Goal: Task Accomplishment & Management: Complete application form

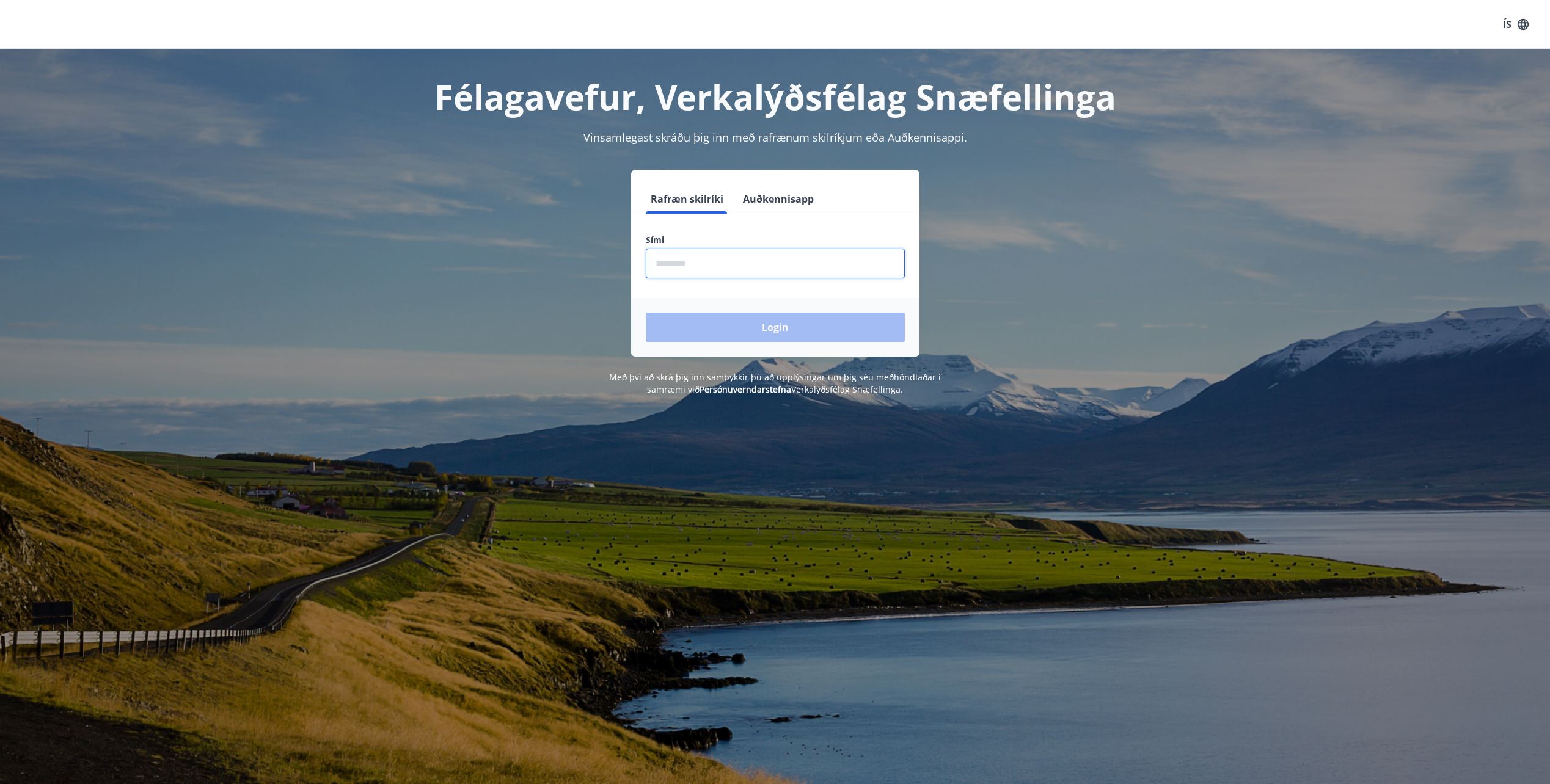
click at [750, 273] on input "phone" at bounding box center [775, 263] width 259 height 30
type input "********"
click at [646, 313] on button "Login" at bounding box center [775, 327] width 259 height 29
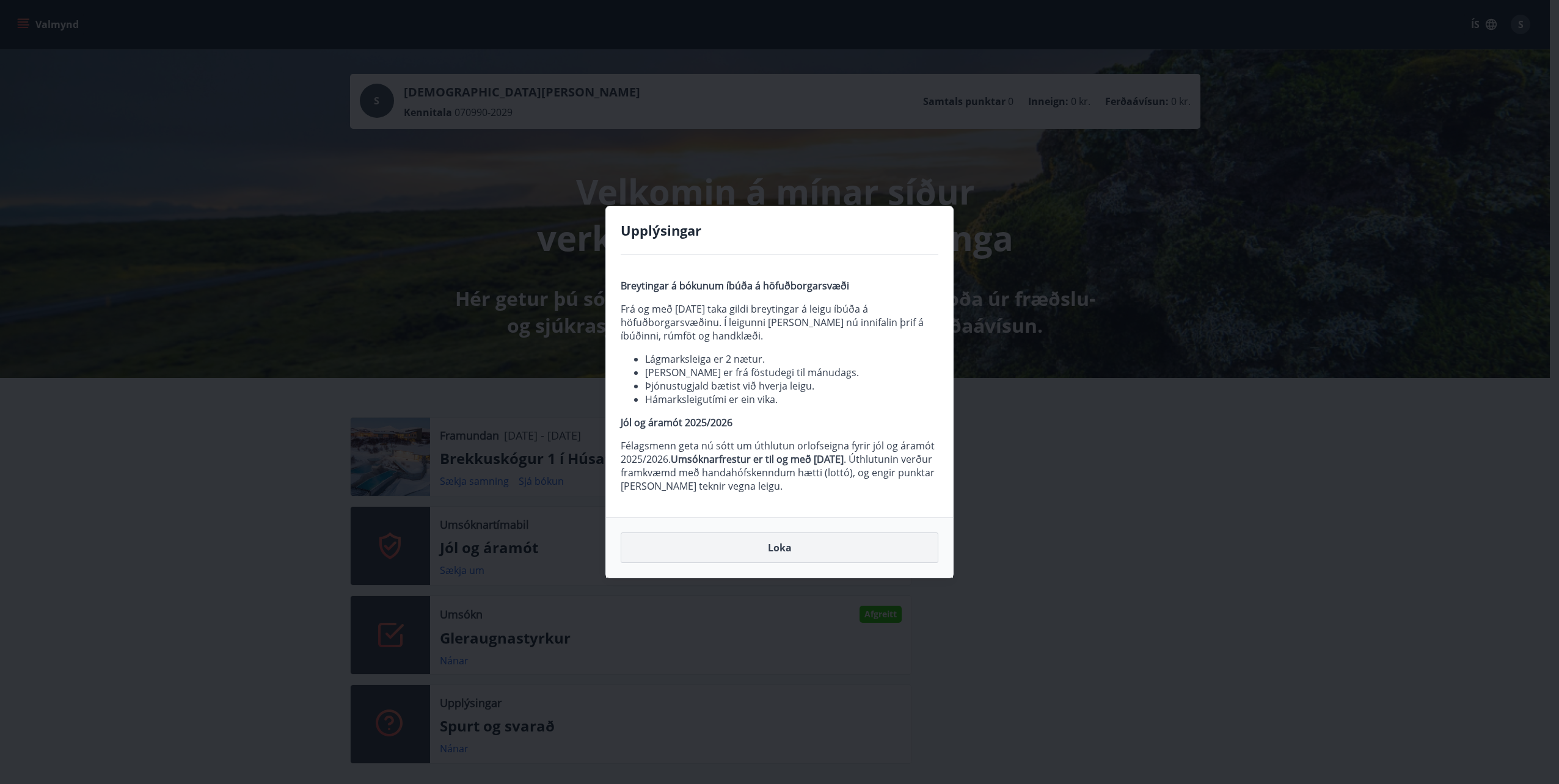
click at [789, 551] on button "Loka" at bounding box center [780, 547] width 318 height 30
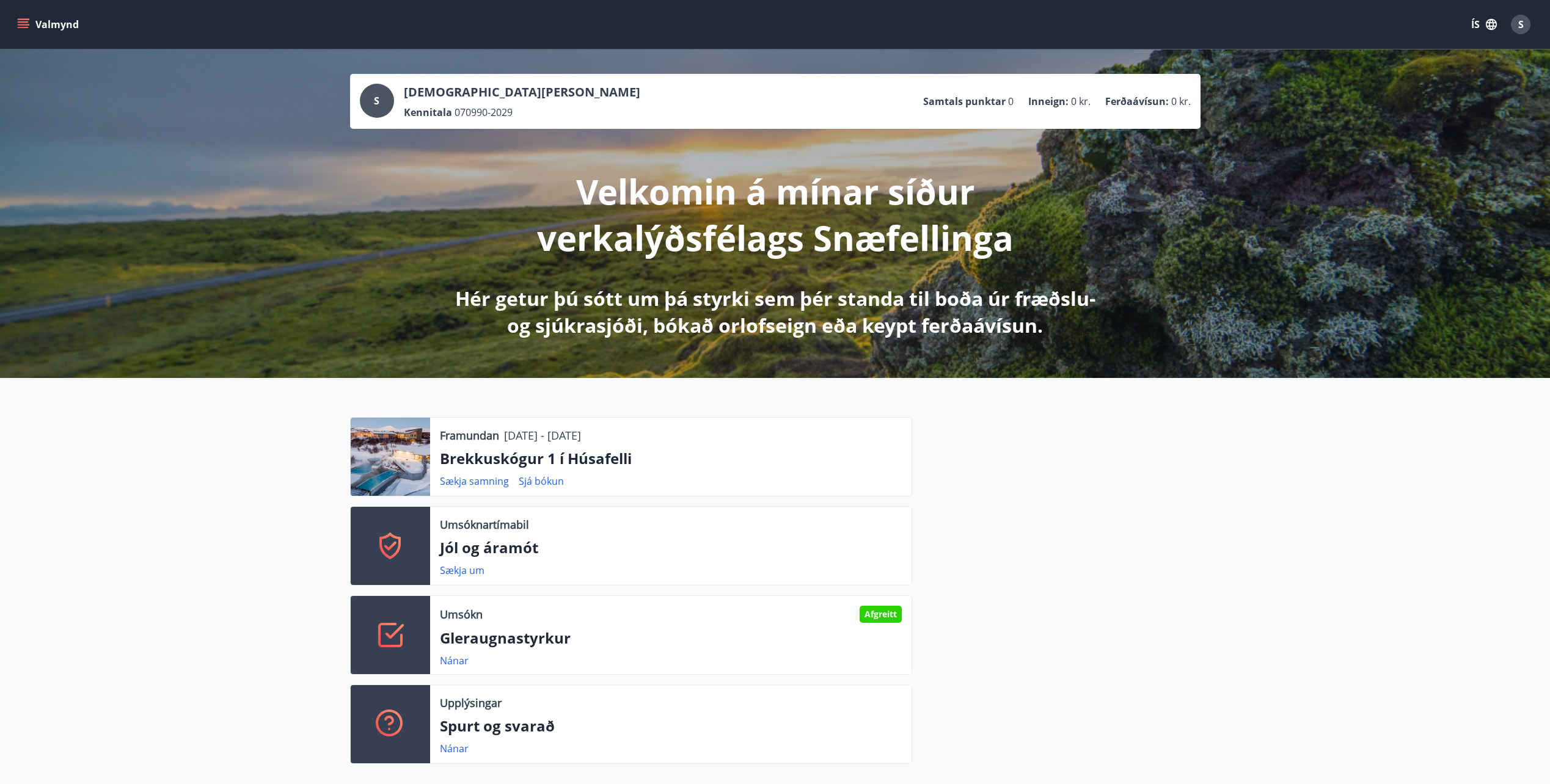
click at [24, 20] on icon "menu" at bounding box center [24, 25] width 12 height 12
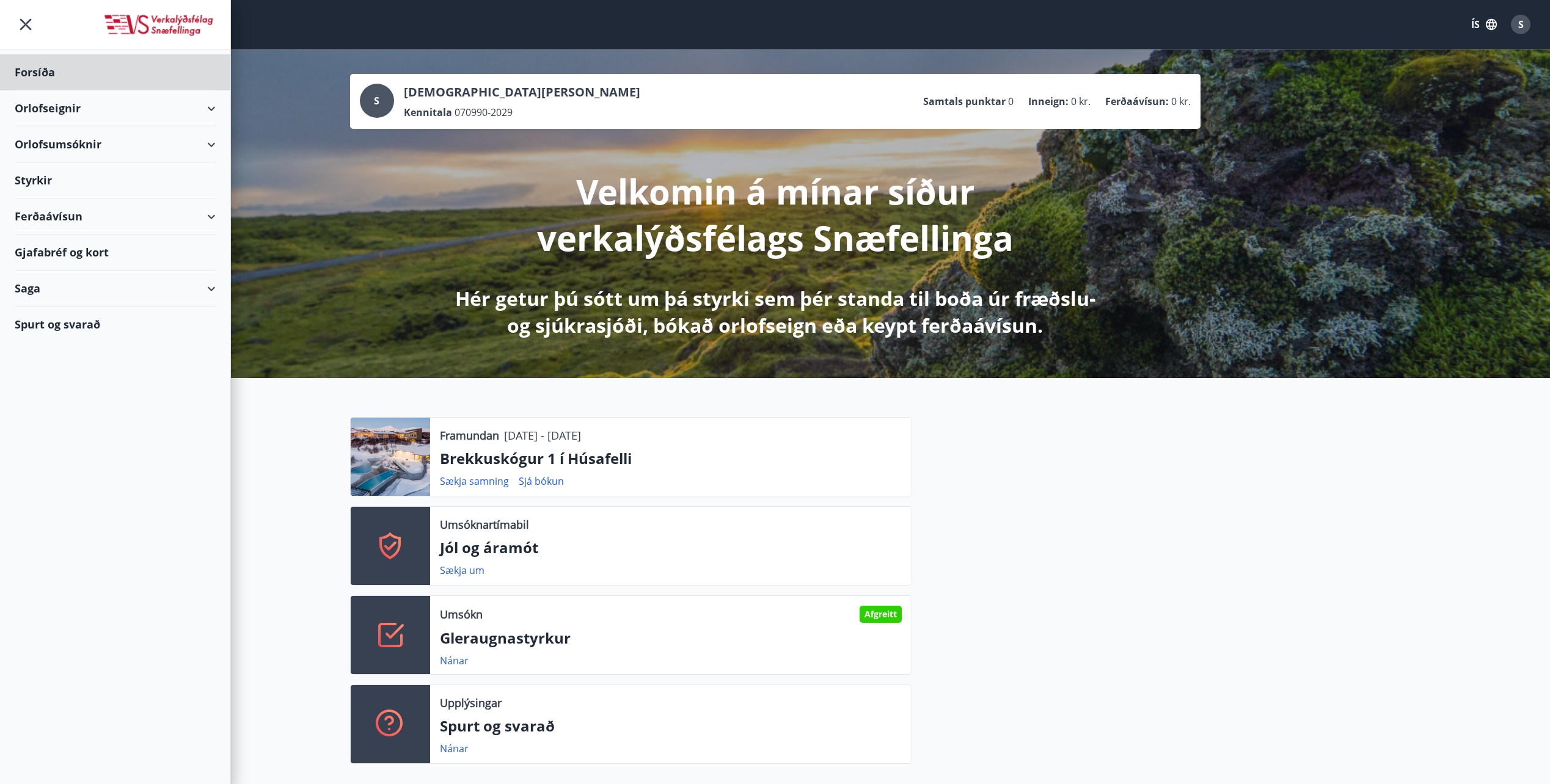
click at [72, 175] on div "Styrkir" at bounding box center [116, 181] width 201 height 36
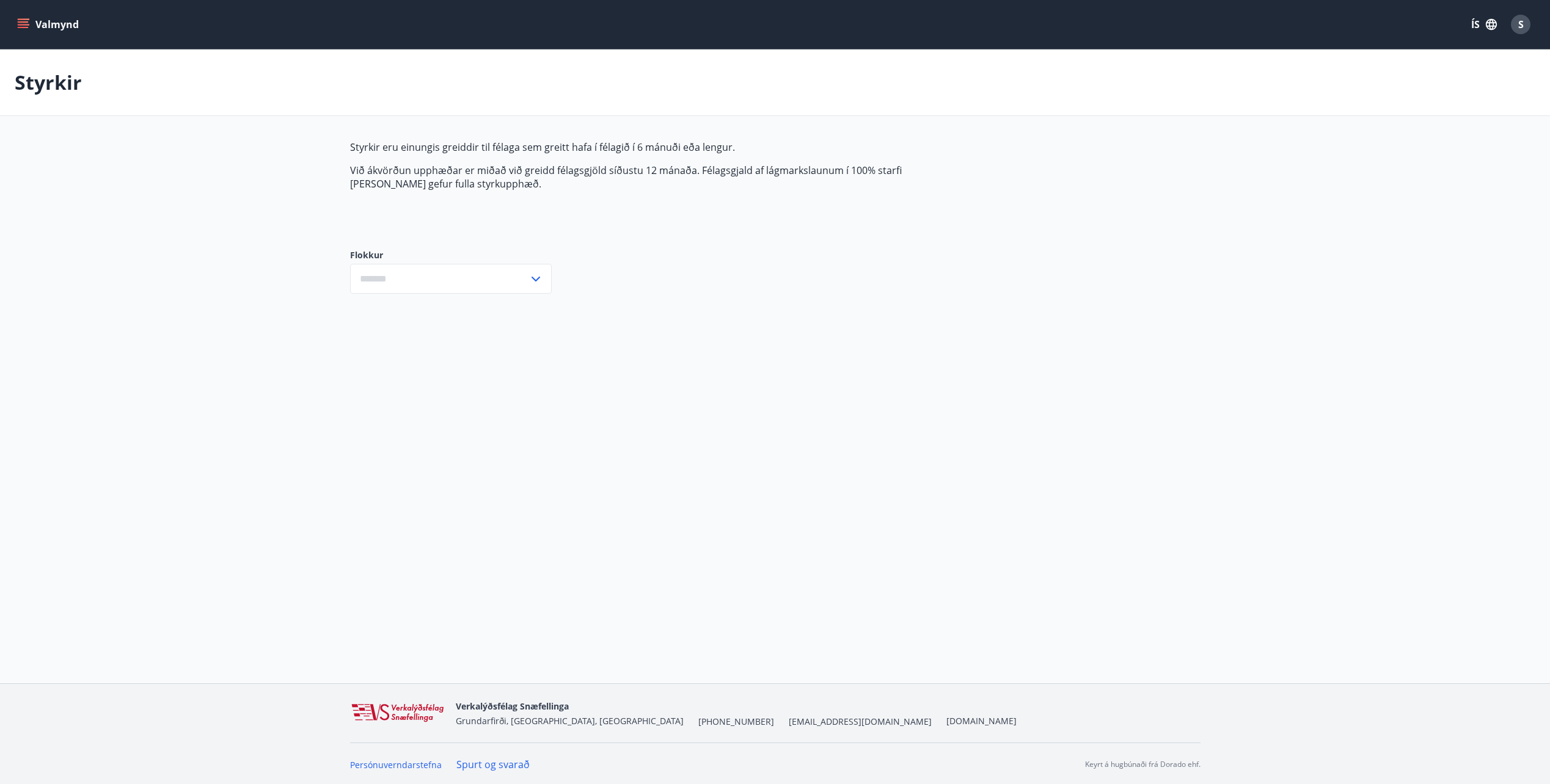
type input "***"
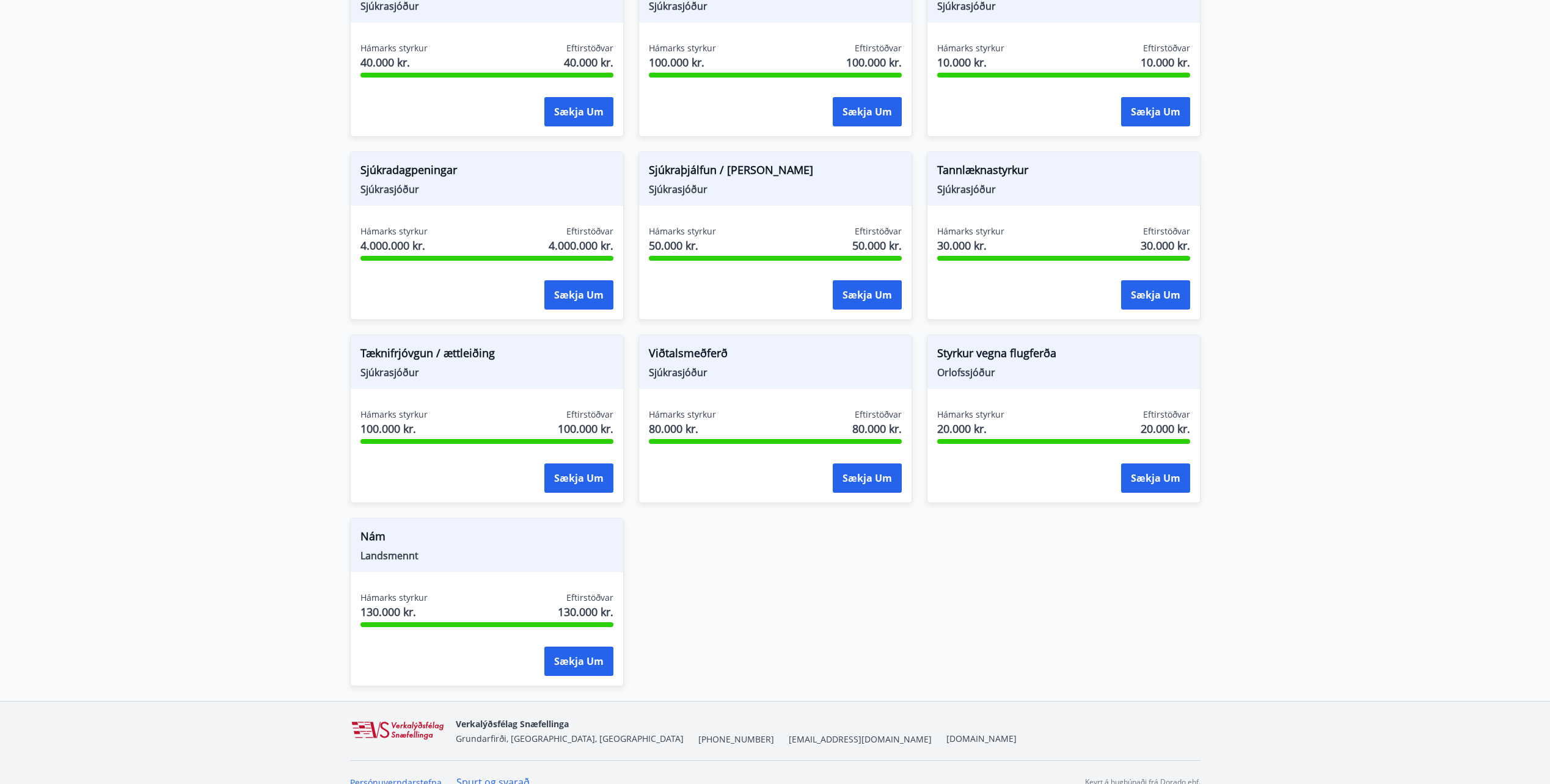
scroll to position [731, 0]
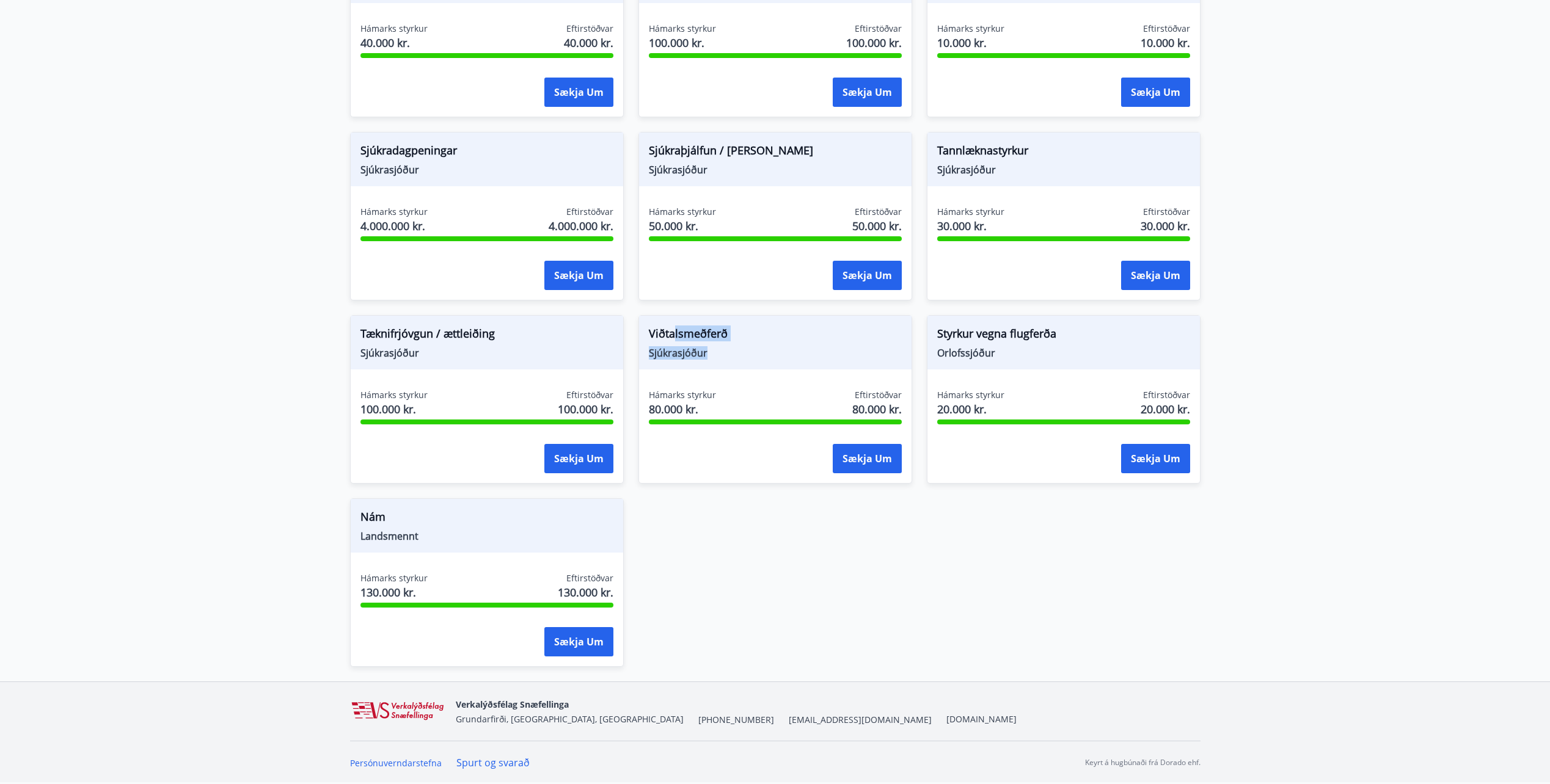
drag, startPoint x: 674, startPoint y: 333, endPoint x: 723, endPoint y: 353, distance: 52.9
click at [723, 353] on div "Viðtalsmeðferð Sjúkrasjóður" at bounding box center [775, 343] width 273 height 54
click at [723, 353] on span "Sjúkrasjóður" at bounding box center [775, 353] width 253 height 14
drag, startPoint x: 732, startPoint y: 353, endPoint x: 744, endPoint y: 358, distance: 13.0
click at [744, 358] on span "Sjúkrasjóður" at bounding box center [775, 353] width 253 height 14
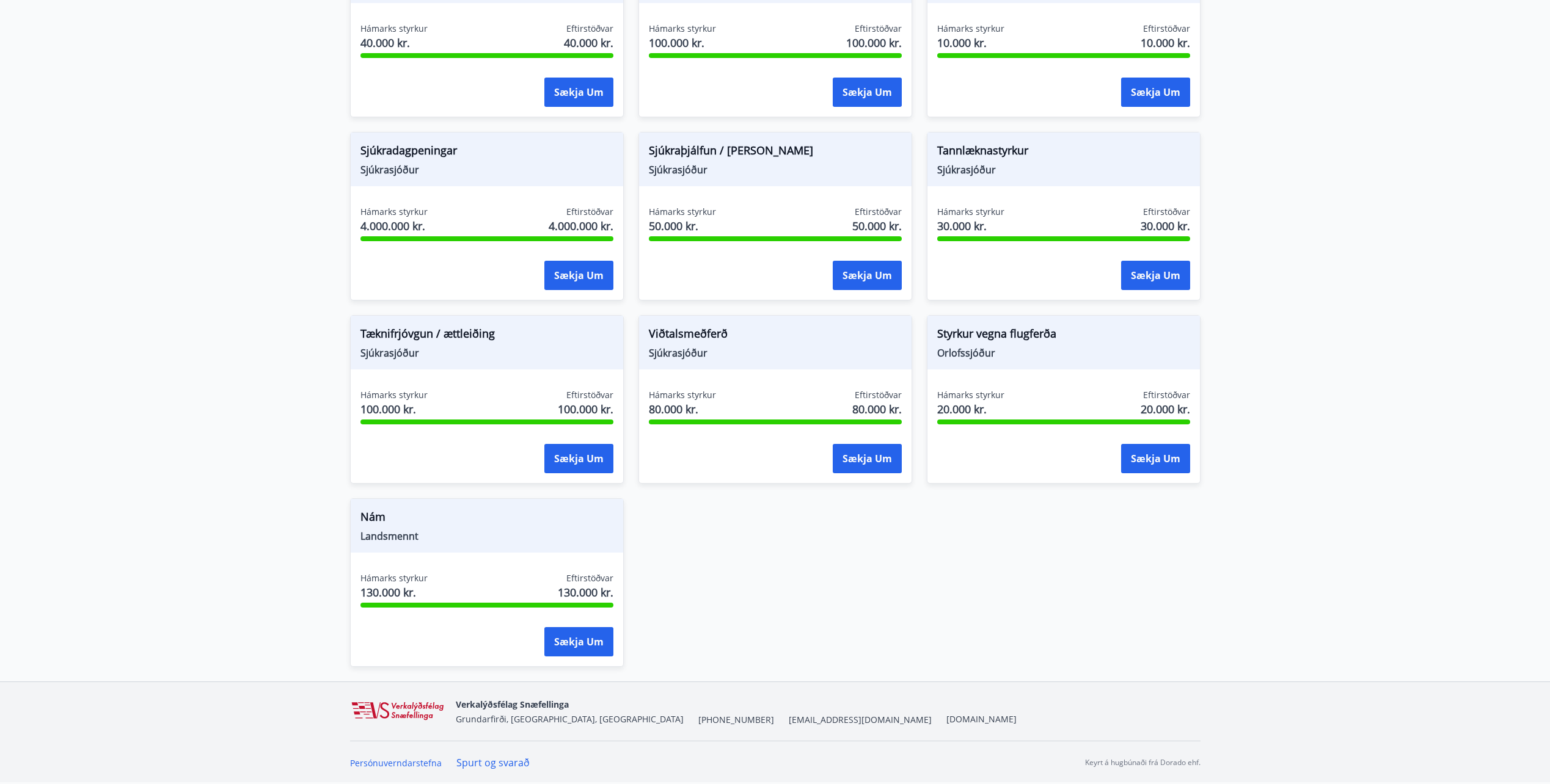
click at [744, 358] on span "Sjúkrasjóður" at bounding box center [775, 353] width 253 height 14
drag, startPoint x: 744, startPoint y: 358, endPoint x: 650, endPoint y: 331, distance: 97.8
click at [650, 331] on div "Viðtalsmeðferð Sjúkrasjóður" at bounding box center [775, 343] width 273 height 54
click at [650, 331] on span "Viðtalsmeðferð" at bounding box center [775, 335] width 253 height 20
click at [700, 417] on div "Hámarks styrkur 80.000 kr." at bounding box center [682, 404] width 67 height 30
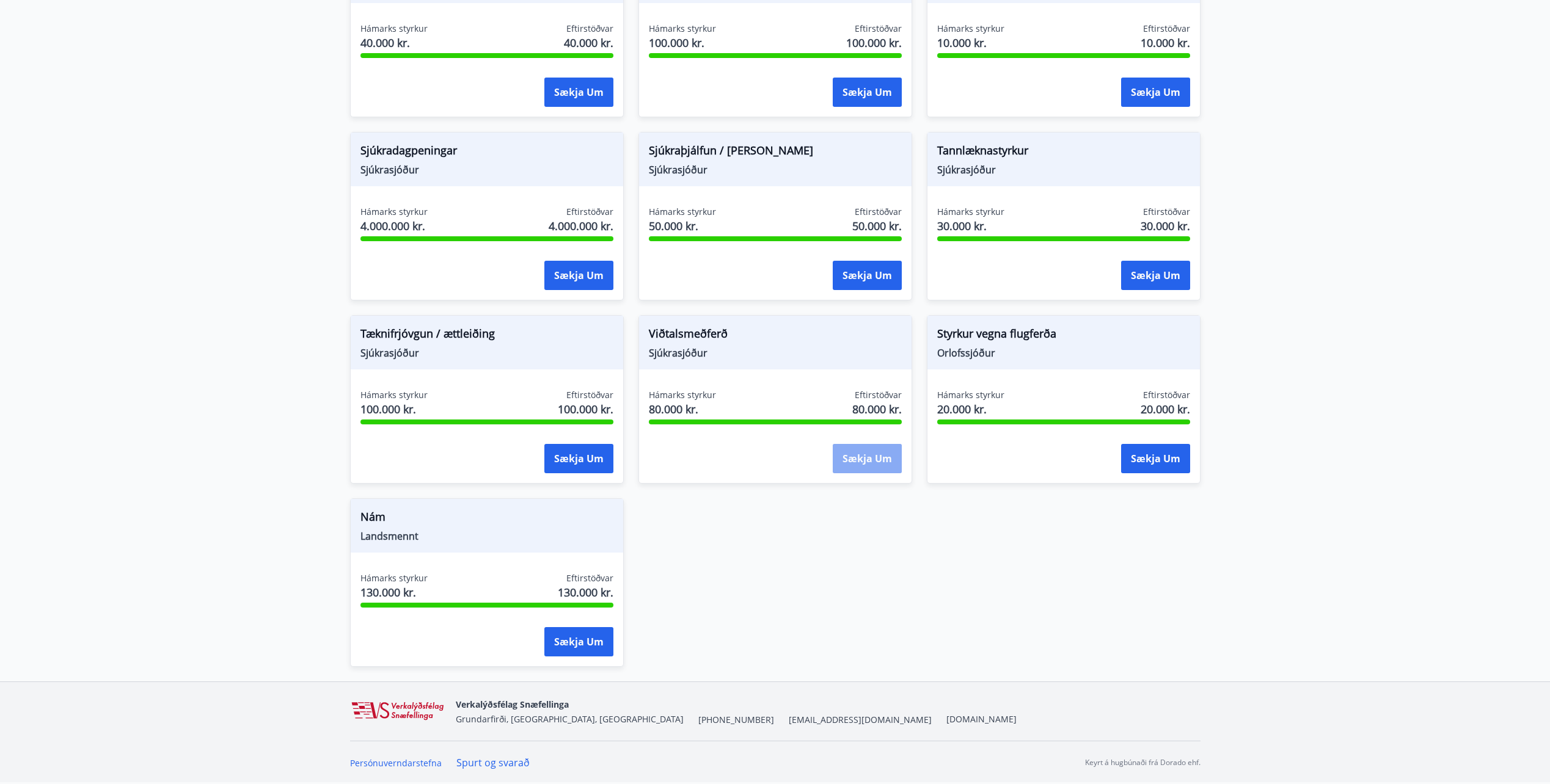
click at [869, 456] on button "Sækja um" at bounding box center [867, 458] width 69 height 29
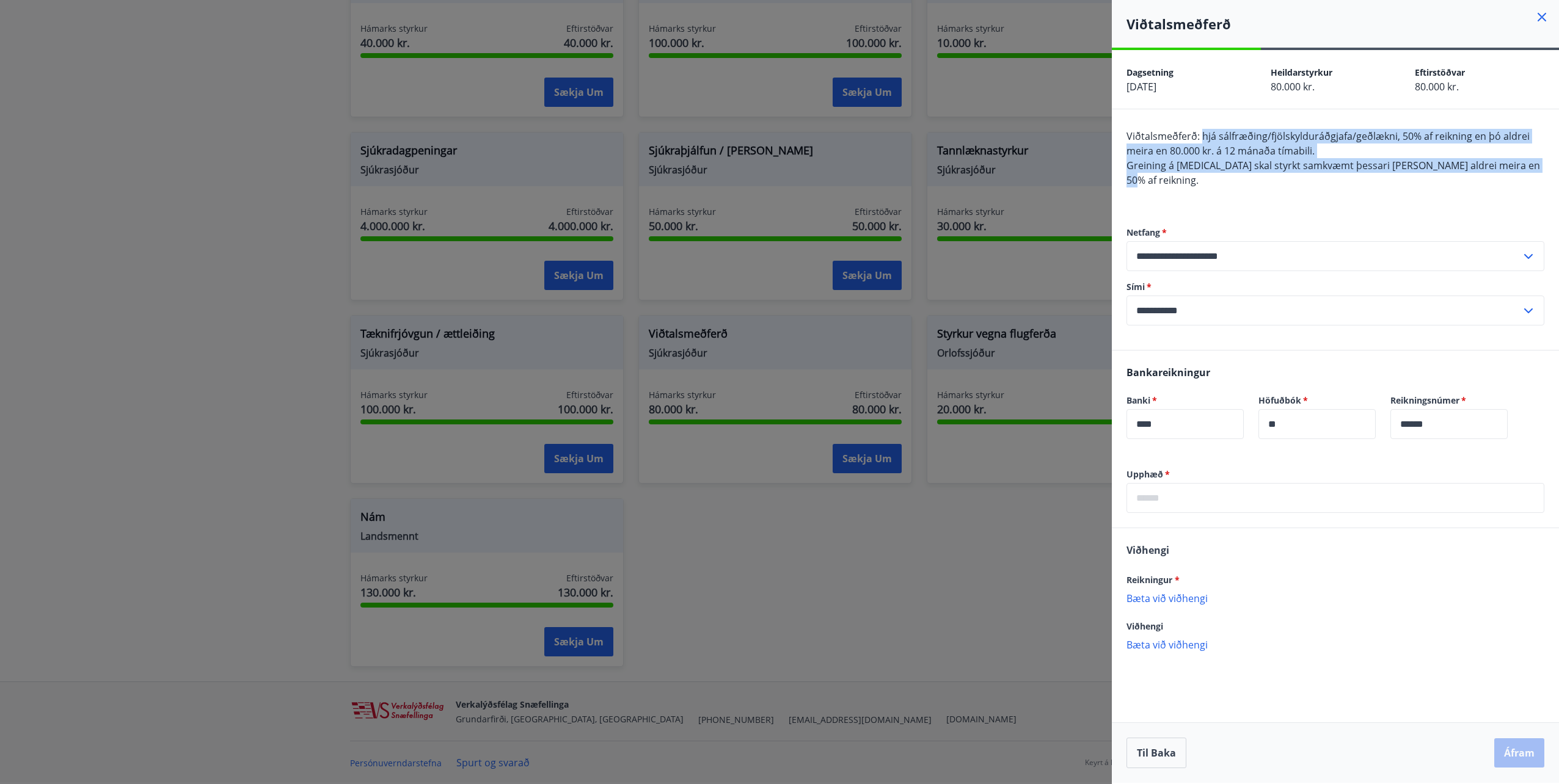
drag, startPoint x: 1532, startPoint y: 166, endPoint x: 1201, endPoint y: 132, distance: 332.7
click at [1201, 132] on div "Viðtalsmeðferð: hjá sálfræðing/fjölskylduráðgjafa/geðlækni, 50% af reikning en …" at bounding box center [1335, 166] width 418 height 73
click at [1201, 132] on span "Viðtalsmeðferð: hjá sálfræðing/fjölskylduráðgjafa/geðlækni, 50% af reikning en …" at bounding box center [1327, 143] width 403 height 28
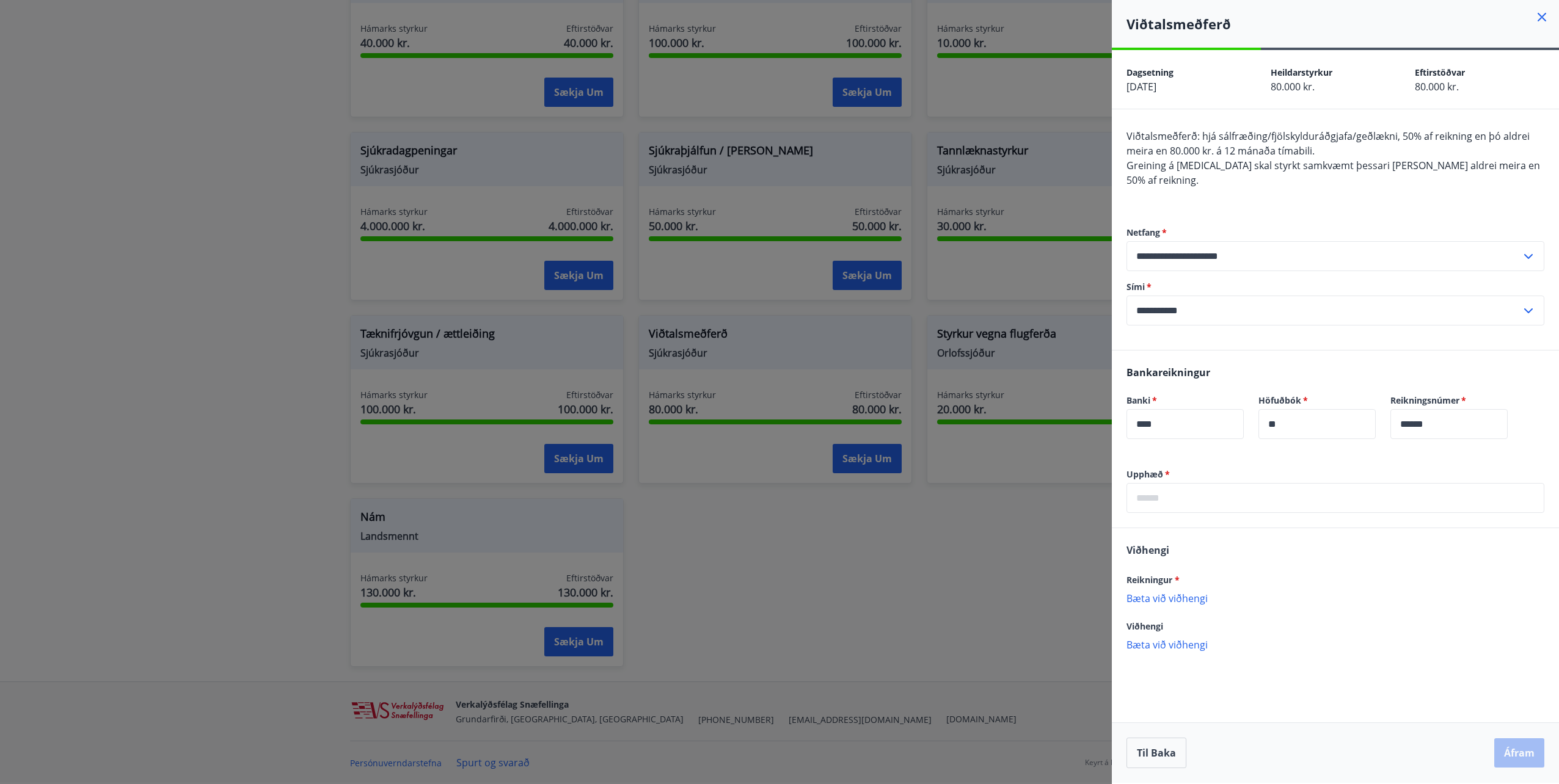
click at [1180, 483] on input "text" at bounding box center [1335, 498] width 418 height 30
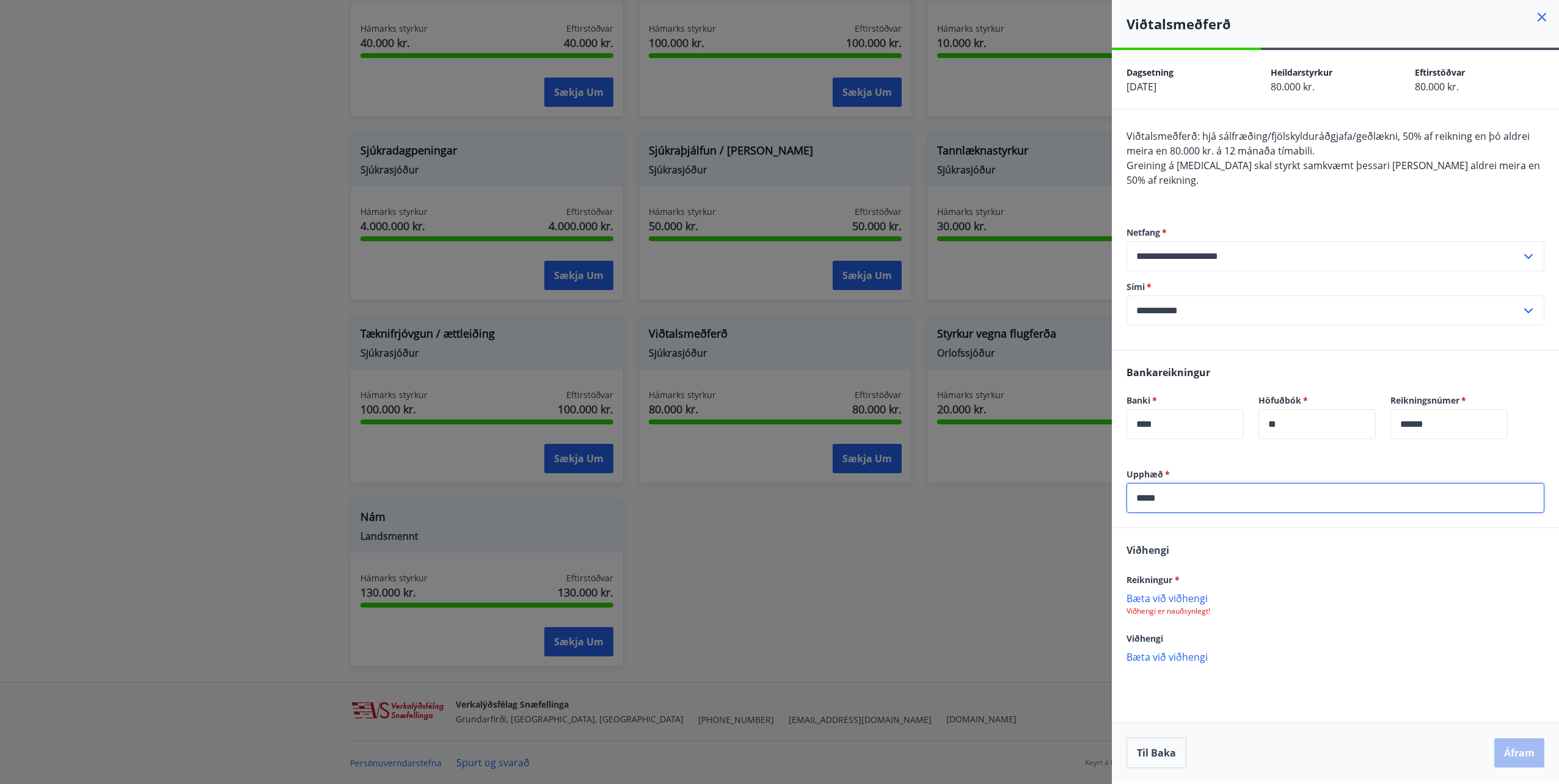
drag, startPoint x: 1180, startPoint y: 478, endPoint x: 1113, endPoint y: 478, distance: 67.0
click at [1113, 478] on div "Upphæð   * ***** ​" at bounding box center [1335, 498] width 447 height 59
type input "*****"
click at [1169, 575] on div "Reikningur * Bæta við viðhengi Viðhengi er nauðsynlegt!" at bounding box center [1335, 594] width 418 height 44
click at [1172, 592] on p "Bæta við viðhengi" at bounding box center [1335, 598] width 418 height 12
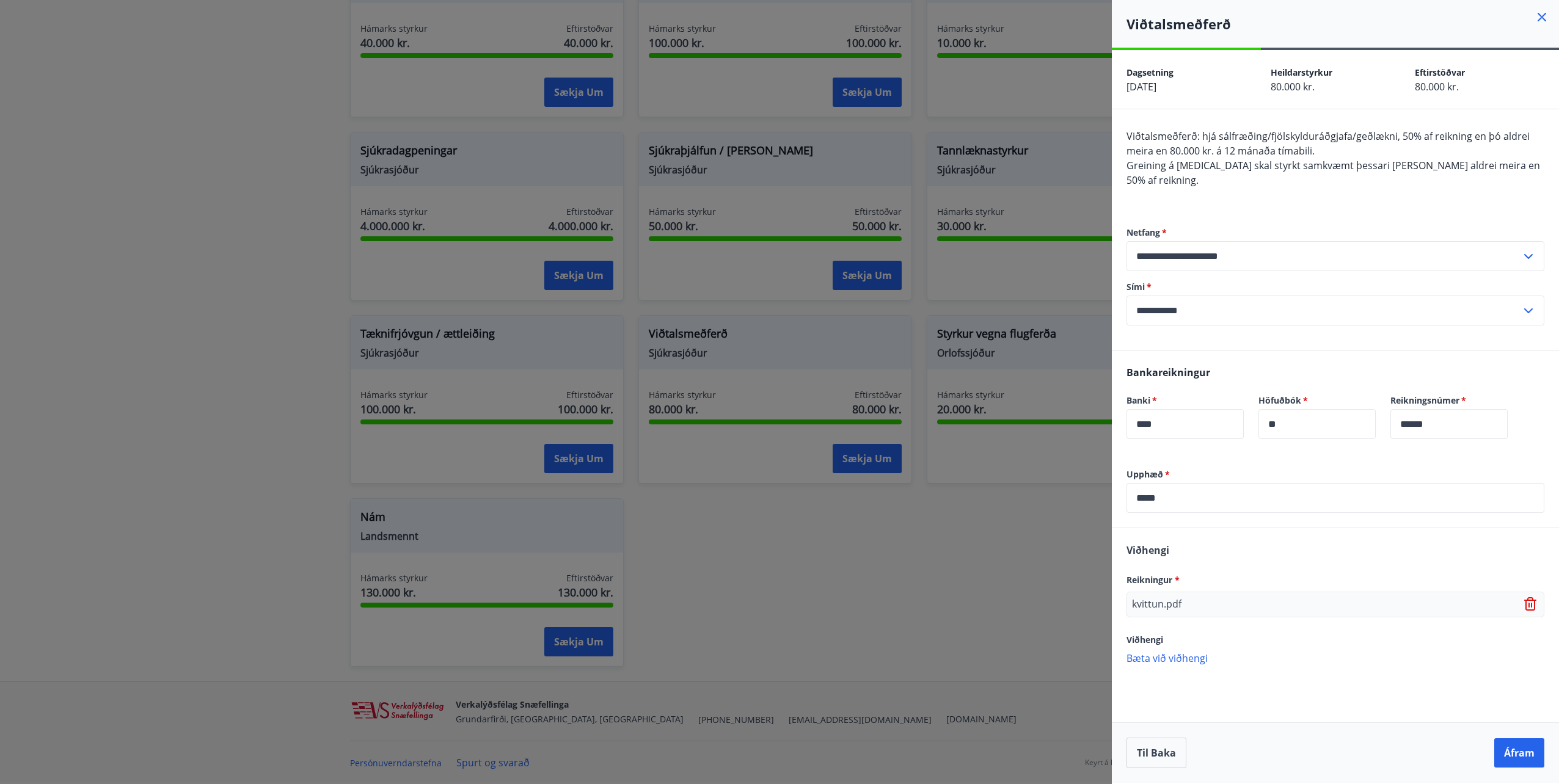
click at [1190, 652] on p "Bæta við viðhengi" at bounding box center [1335, 658] width 418 height 12
click at [1513, 749] on button "Áfram" at bounding box center [1519, 753] width 50 height 29
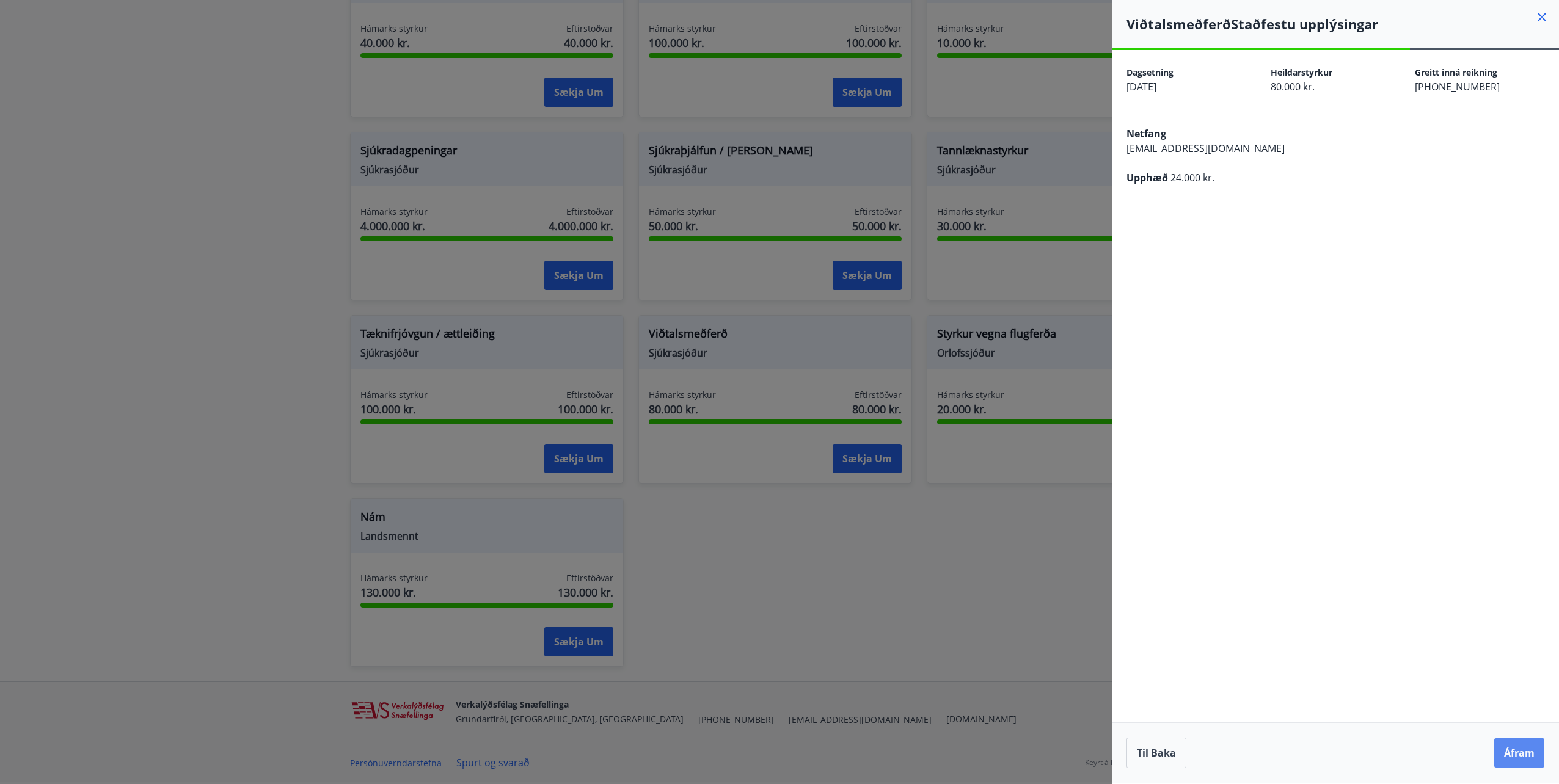
click at [1516, 749] on button "Áfram" at bounding box center [1519, 753] width 50 height 29
drag, startPoint x: 1157, startPoint y: 215, endPoint x: 1493, endPoint y: 207, distance: 336.1
click at [1493, 207] on div "Netfang sunna.hognad@gmail.com Upphæð 24.000 kr. Viðhengi fellur á öryggisprófu…" at bounding box center [1335, 169] width 447 height 120
click at [1493, 207] on div "Viðhengi fellur á öryggisprófun. Vistaðu það sem mynd og reyndu aftur" at bounding box center [1335, 207] width 418 height 15
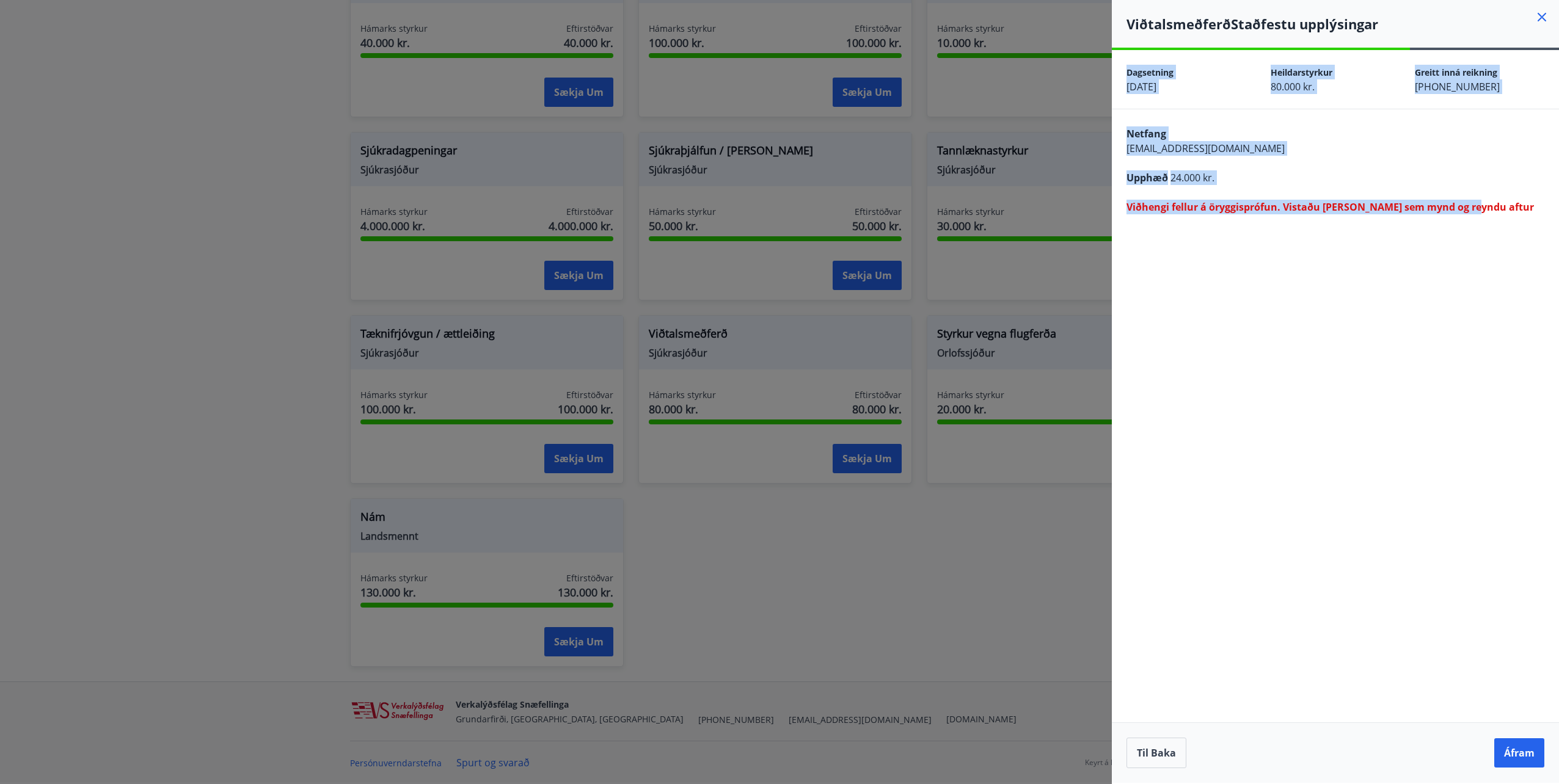
drag, startPoint x: 1492, startPoint y: 207, endPoint x: 1143, endPoint y: 61, distance: 378.3
click at [1143, 61] on div "**********" at bounding box center [1335, 417] width 447 height 733
drag, startPoint x: 1143, startPoint y: 61, endPoint x: 1390, endPoint y: 468, distance: 476.1
click at [1390, 468] on div "**********" at bounding box center [1335, 417] width 447 height 733
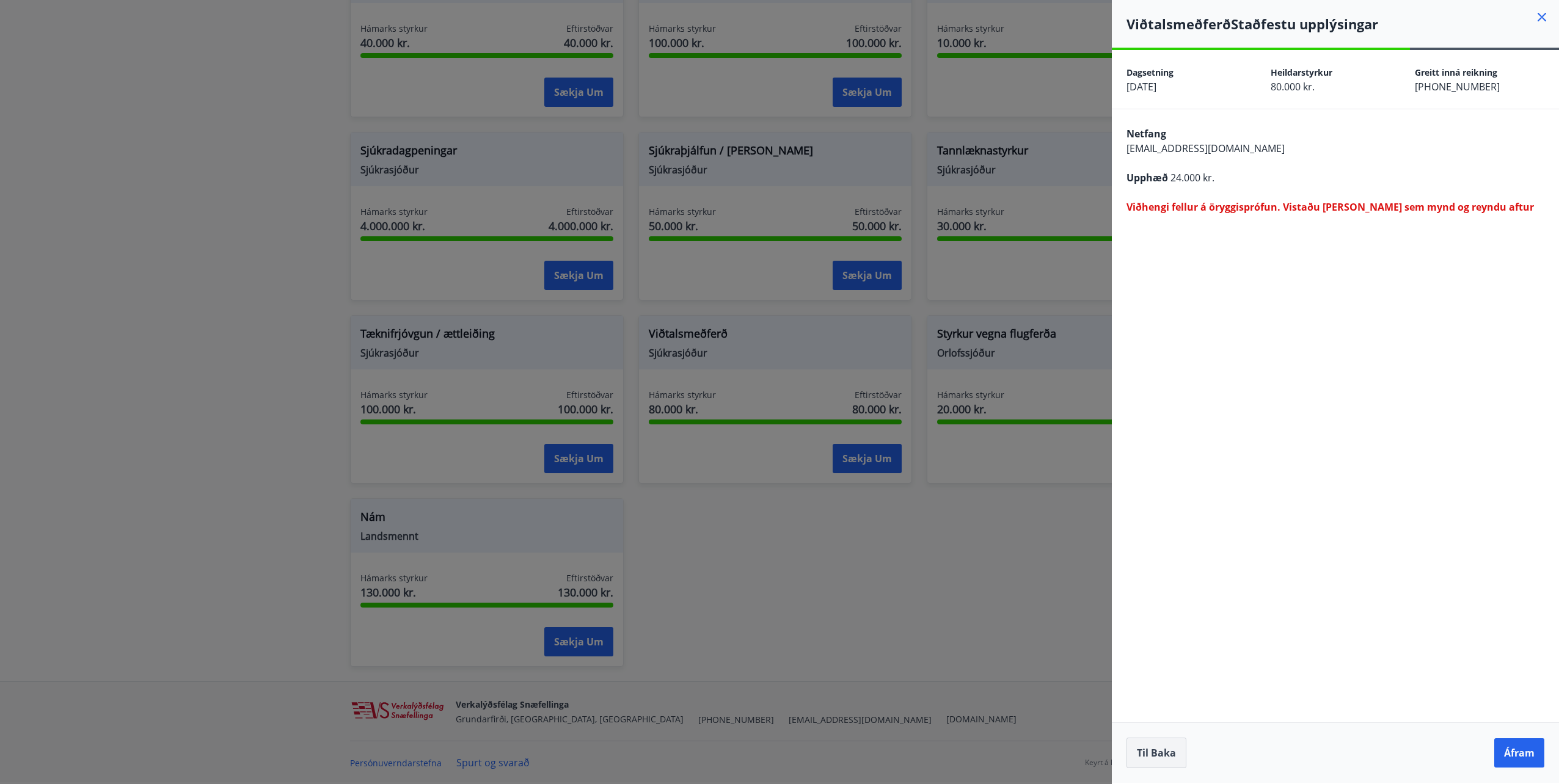
click at [1153, 750] on button "Til baka" at bounding box center [1156, 753] width 60 height 30
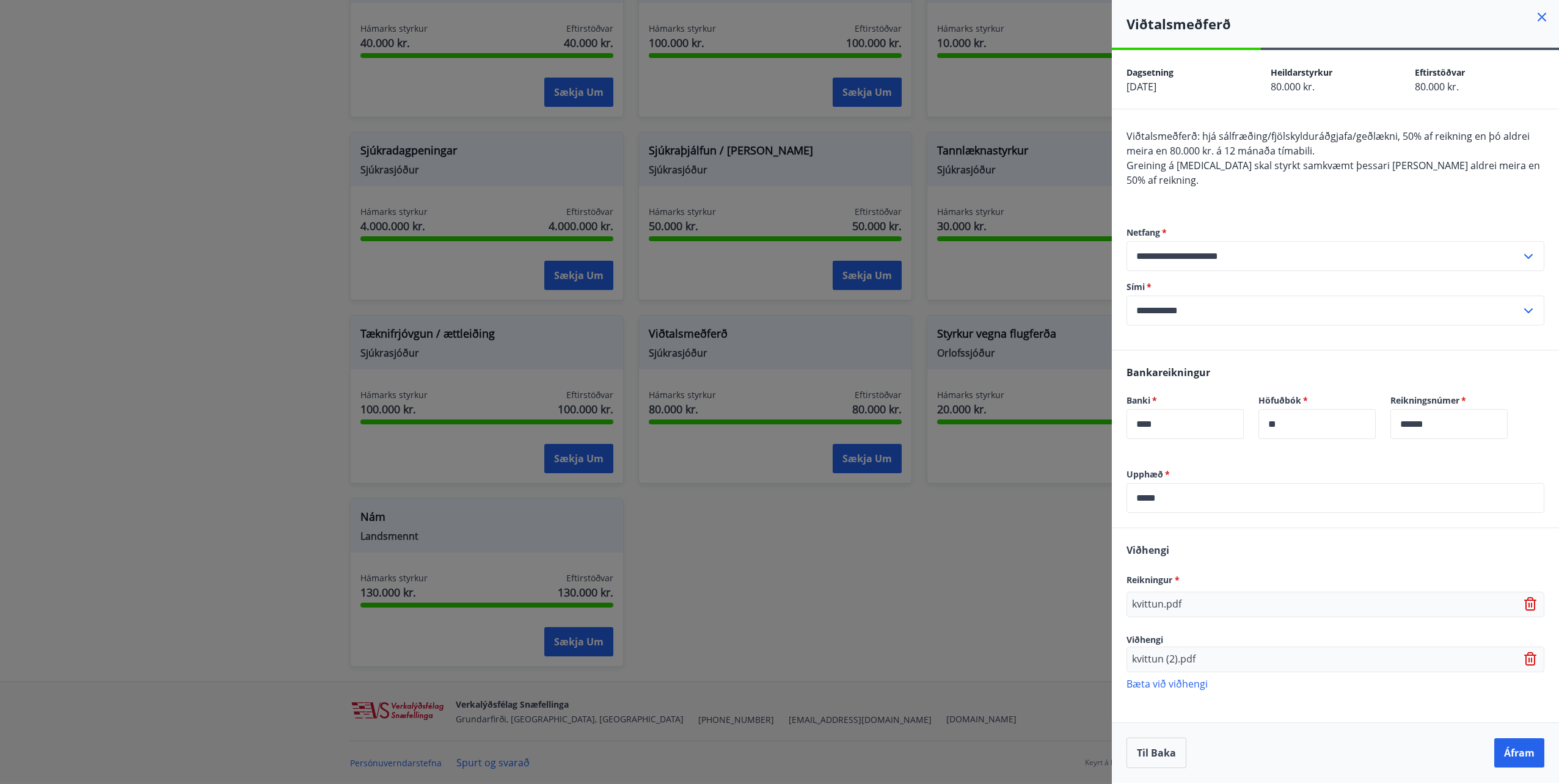
click at [1529, 603] on icon at bounding box center [1529, 605] width 1 height 5
click at [1533, 651] on icon at bounding box center [1532, 659] width 15 height 15
click at [1173, 592] on p "Bæta við viðhengi" at bounding box center [1335, 598] width 418 height 12
click at [1193, 652] on p "Bæta við viðhengi" at bounding box center [1335, 658] width 418 height 12
click at [1185, 652] on p "Bæta við viðhengi" at bounding box center [1335, 658] width 418 height 12
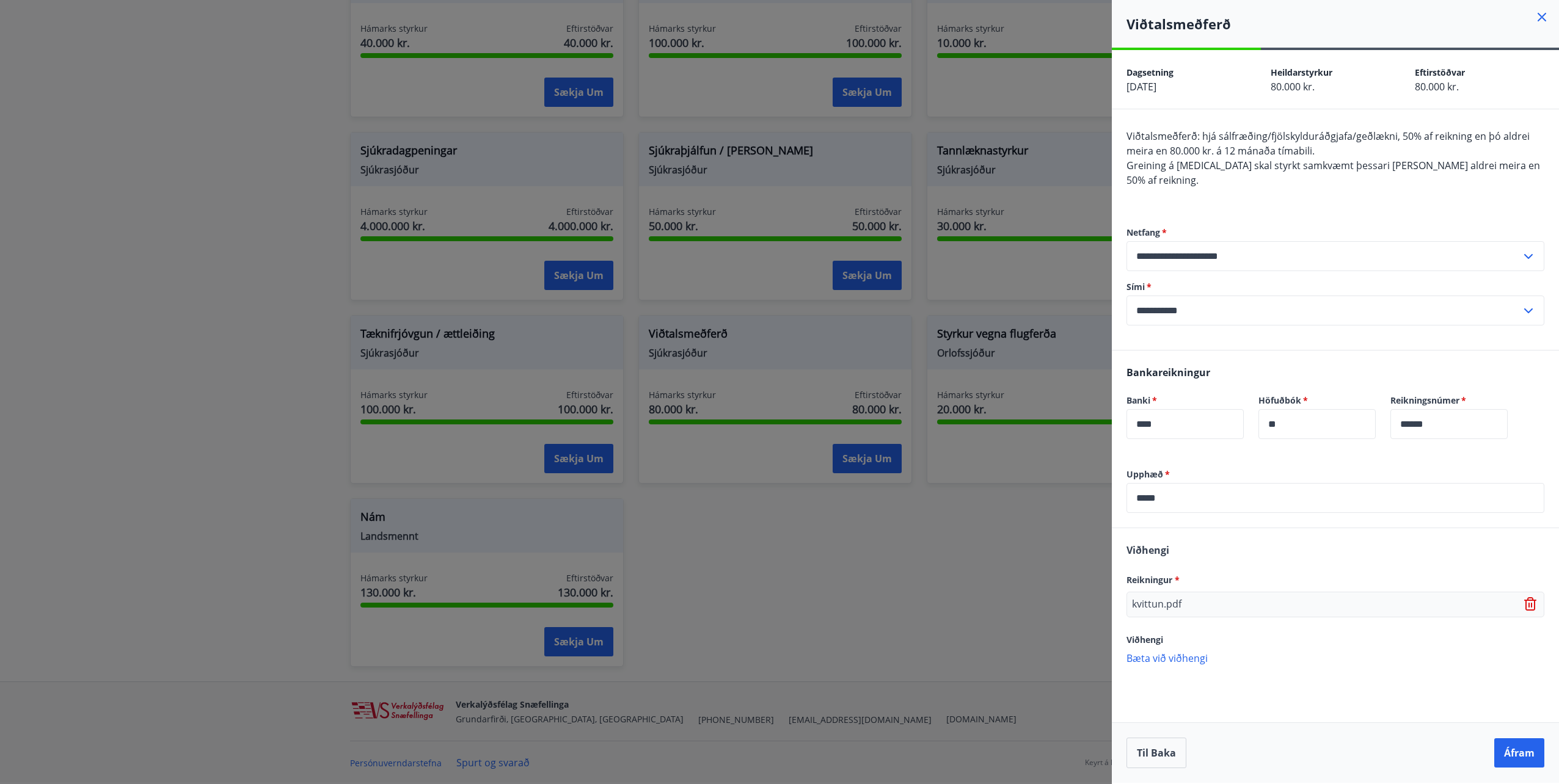
click at [1330, 705] on div "Upphæð   * ***** ​ Viðhengi Reikningur * kvittun.pdf Viðhengi Bæta við viðhengi…" at bounding box center [1335, 604] width 447 height 271
click at [1164, 652] on p "Bæta við viðhengi" at bounding box center [1335, 658] width 418 height 12
click at [1271, 696] on div "Upphæð   * ***** ​ Viðhengi Reikningur * kvittun.pdf Viðhengi Bæta við viðhengi…" at bounding box center [1335, 604] width 447 height 271
click at [1204, 483] on input "*****" at bounding box center [1335, 498] width 418 height 30
click at [1183, 652] on p "Bæta við viðhengi" at bounding box center [1335, 658] width 418 height 12
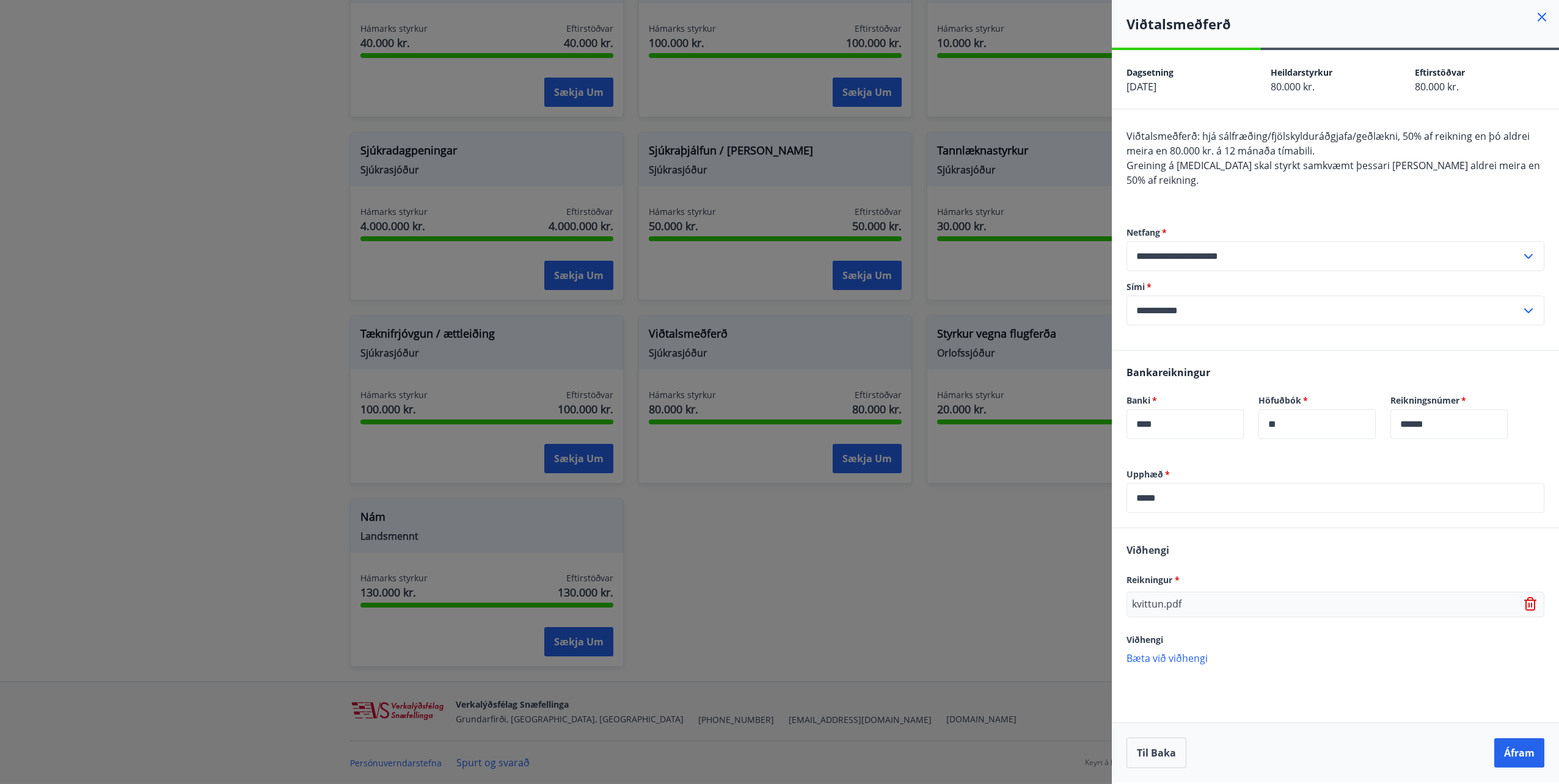
click at [1165, 670] on div "Upphæð   * ***** ​ Viðhengi Reikningur * kvittun.pdf Viðhengi Bæta við viðhengi…" at bounding box center [1335, 604] width 447 height 271
click at [1540, 20] on icon at bounding box center [1542, 17] width 15 height 15
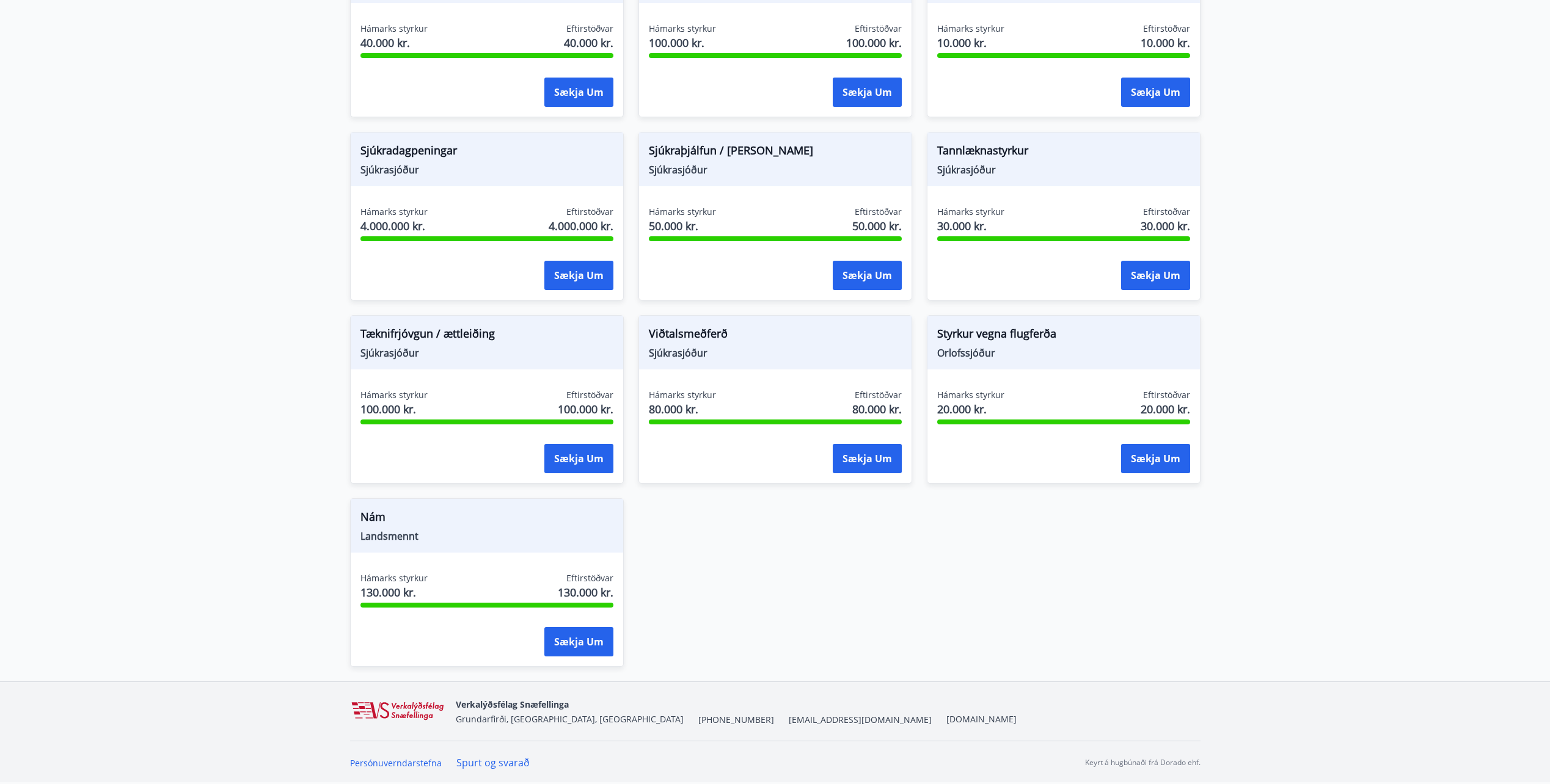
click at [918, 595] on div "Almenn rannsókn hjá hjartavernd Sjúkrasjóður Hámarks styrkur 10.000 kr. Eftirst…" at bounding box center [768, 117] width 865 height 1099
click at [1014, 604] on div "Almenn rannsókn hjá hjartavernd Sjúkrasjóður Hámarks styrkur 10.000 kr. Eftirst…" at bounding box center [768, 117] width 865 height 1099
click at [851, 459] on button "Sækja um" at bounding box center [867, 458] width 69 height 29
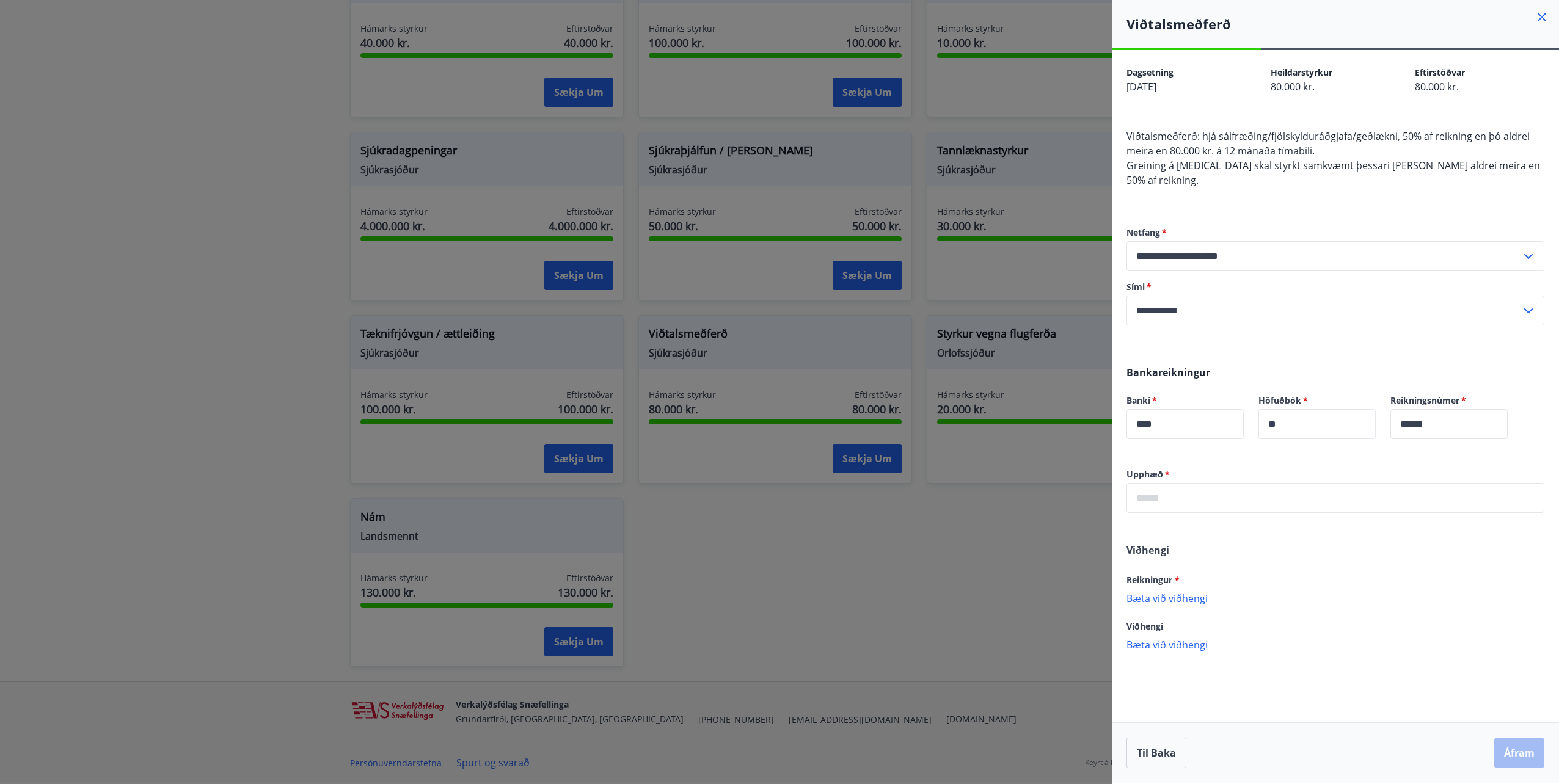
click at [1246, 488] on input "text" at bounding box center [1335, 498] width 418 height 30
type input "*****"
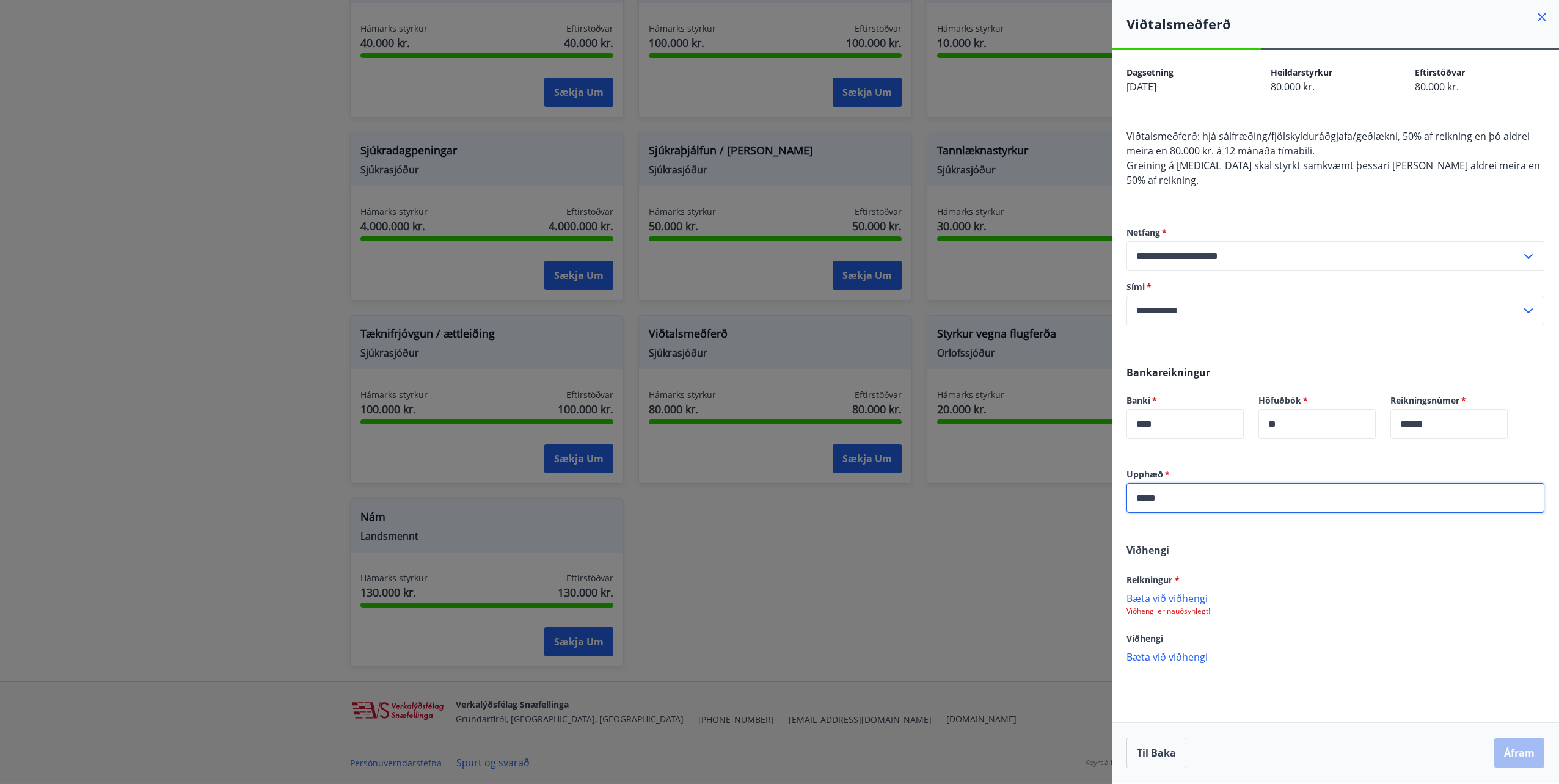
click at [1174, 592] on p "Bæta við viðhengi" at bounding box center [1335, 598] width 418 height 12
click at [1186, 652] on p "Bæta við viðhengi" at bounding box center [1335, 658] width 418 height 12
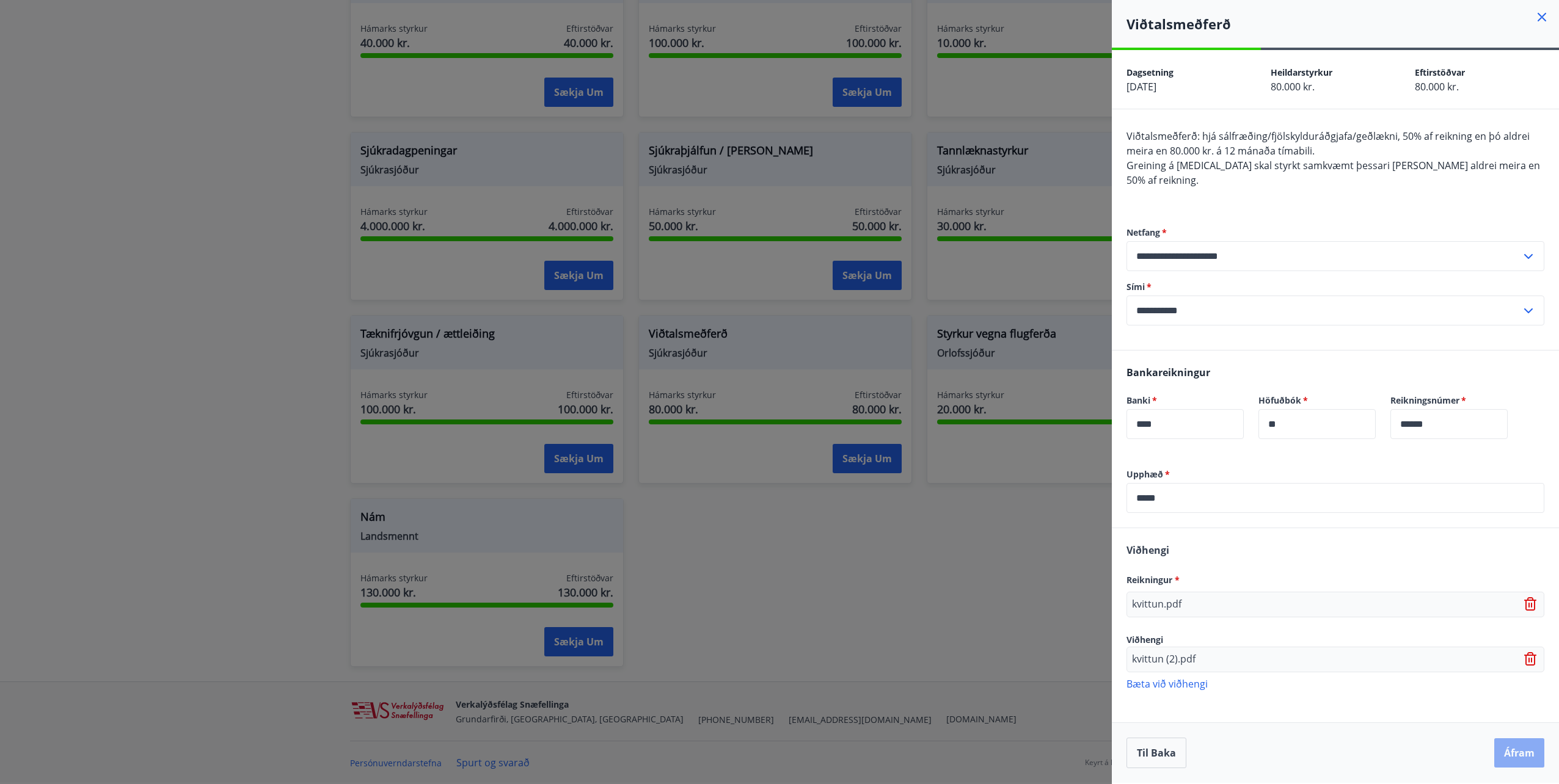
click at [1535, 749] on button "Áfram" at bounding box center [1519, 753] width 50 height 29
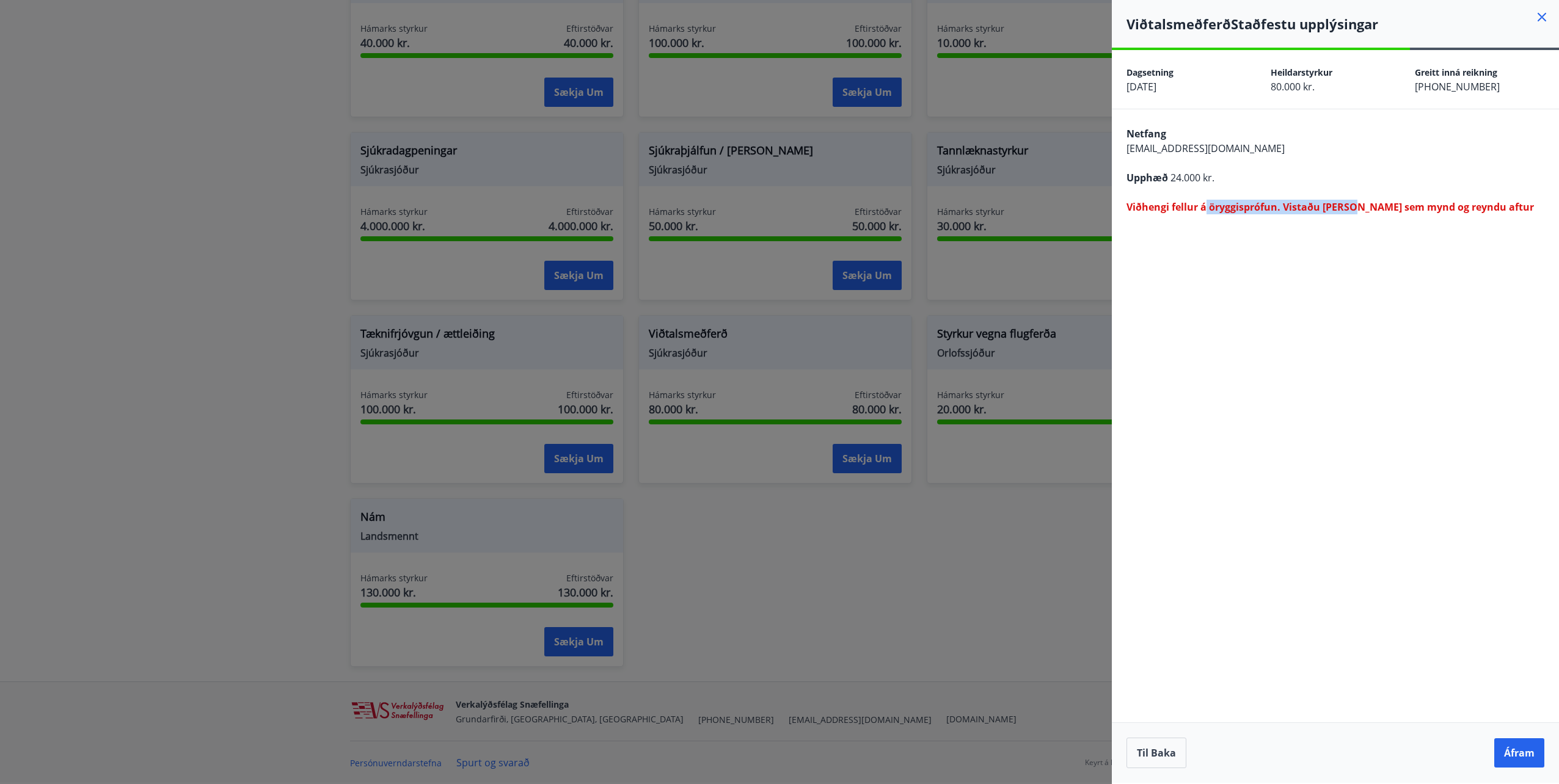
drag, startPoint x: 1203, startPoint y: 205, endPoint x: 1352, endPoint y: 209, distance: 149.1
click at [1352, 209] on span "Viðhengi fellur á öryggisprófun. Vistaðu það sem mynd og reyndu aftur" at bounding box center [1330, 207] width 407 height 14
click at [1171, 746] on button "Til baka" at bounding box center [1156, 753] width 60 height 30
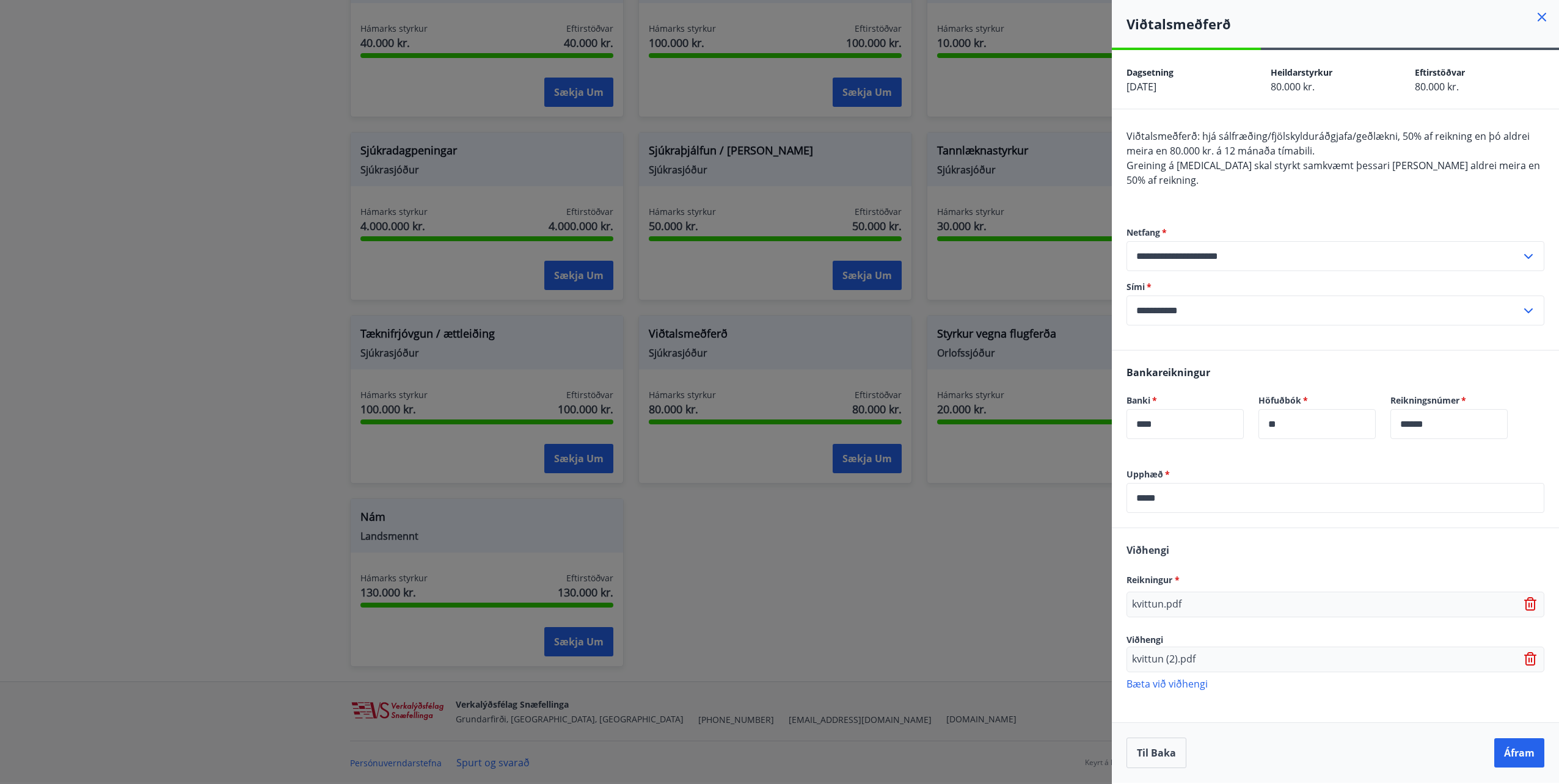
click at [1528, 597] on icon at bounding box center [1532, 605] width 15 height 15
click at [1529, 654] on icon at bounding box center [1530, 654] width 10 height 1
click at [179, 220] on div at bounding box center [779, 392] width 1559 height 784
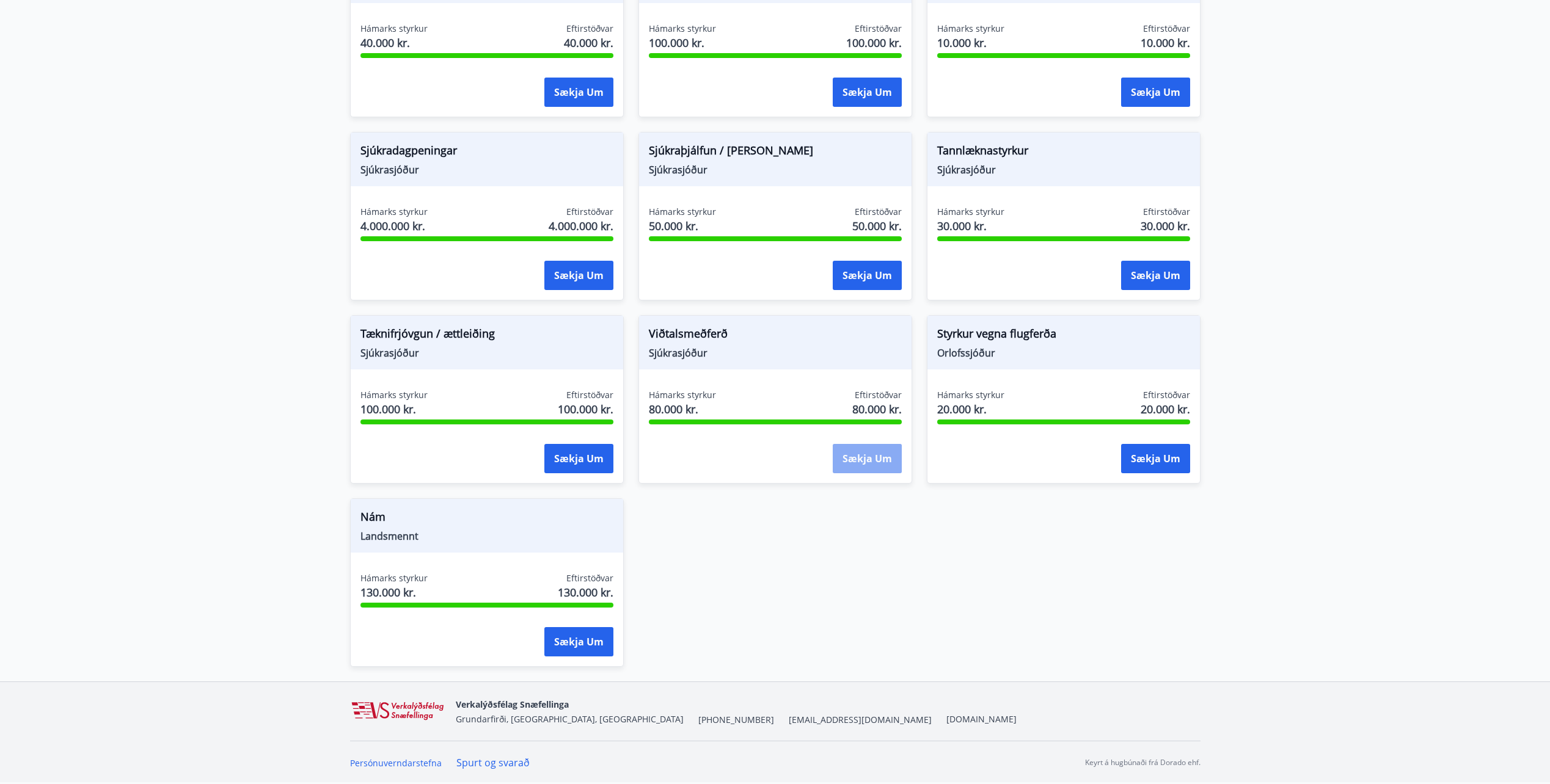
click at [870, 460] on button "Sækja um" at bounding box center [867, 458] width 69 height 29
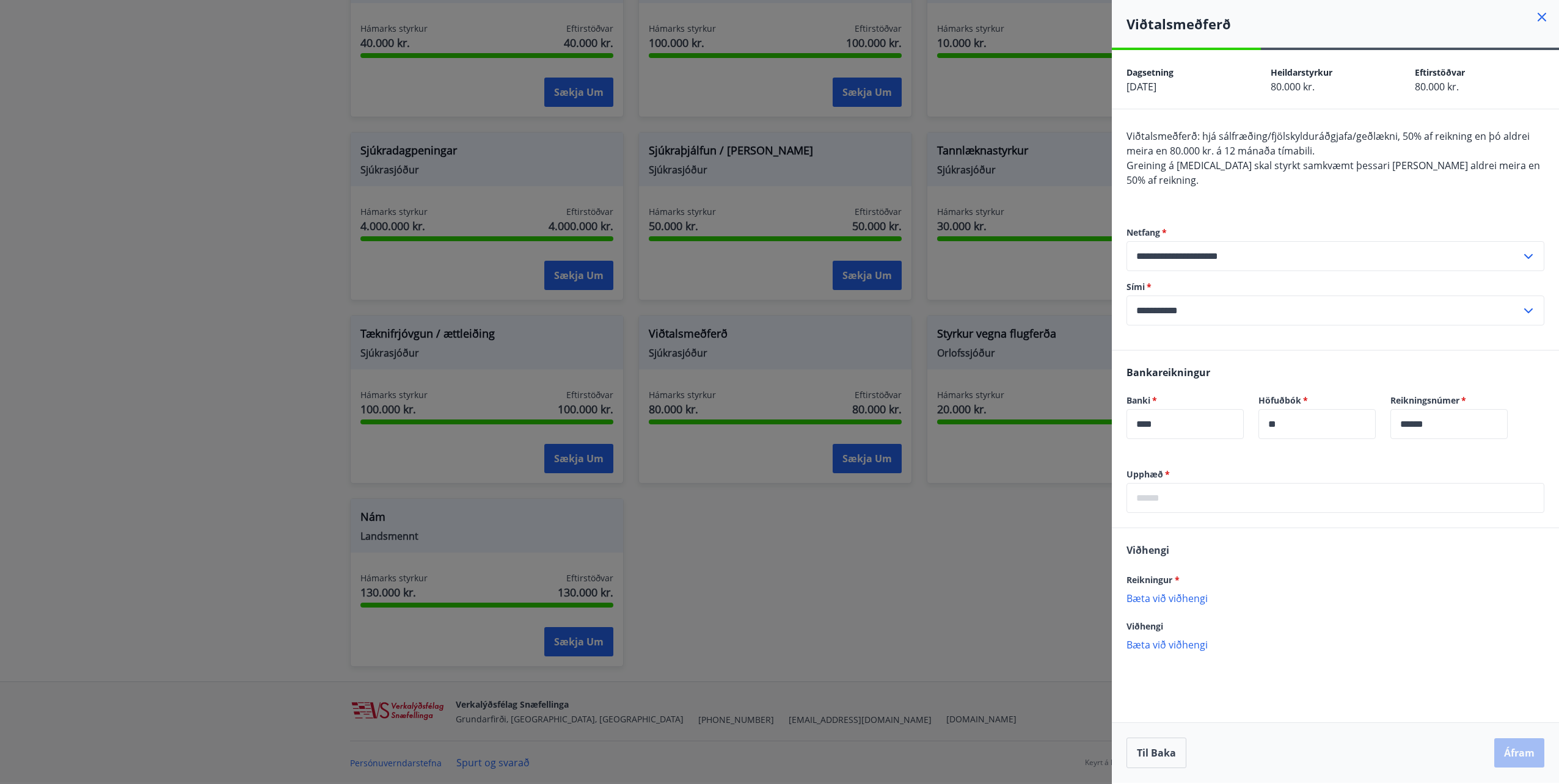
click at [1260, 486] on input "text" at bounding box center [1335, 498] width 418 height 30
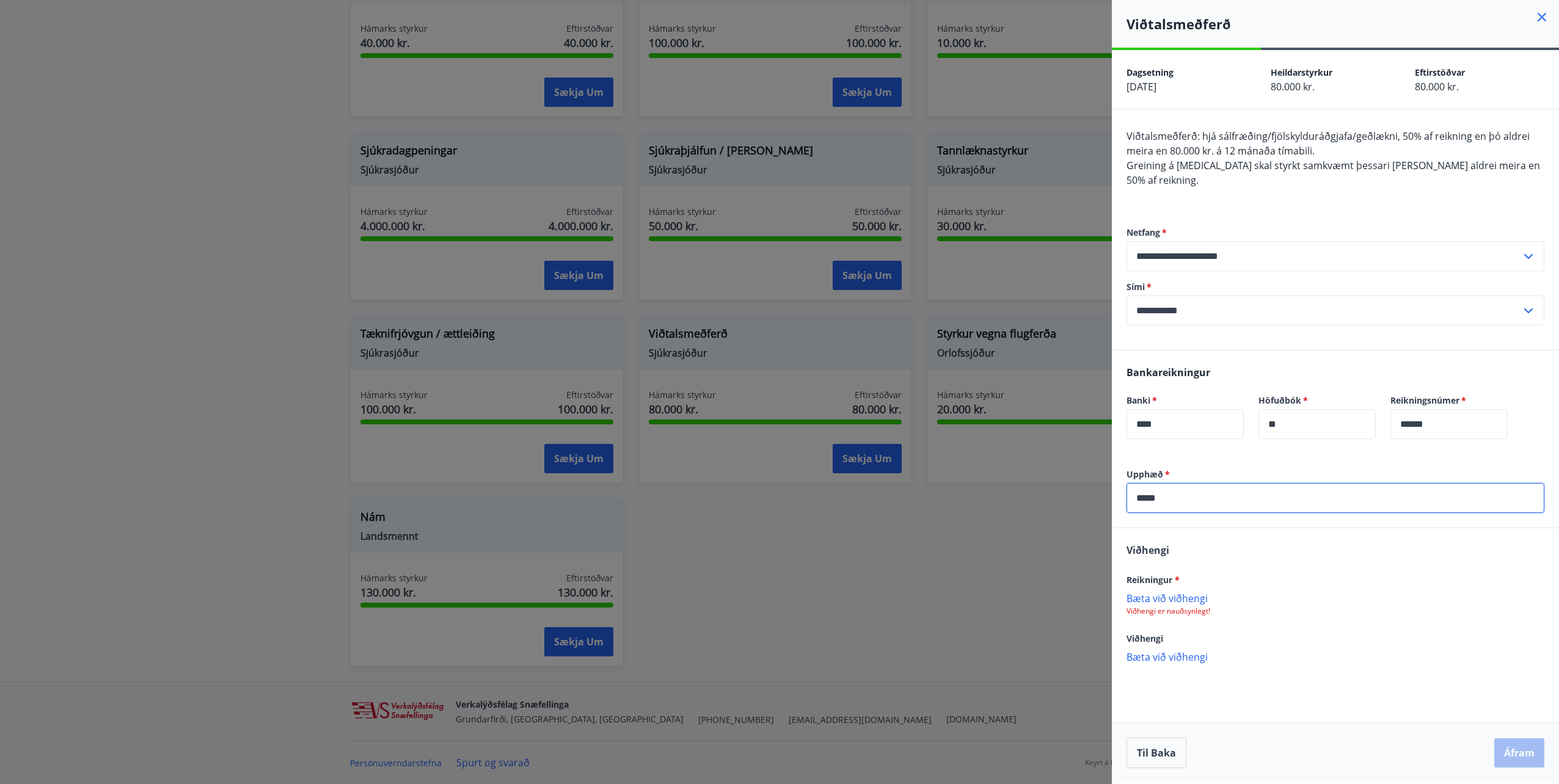
type input "*****"
click at [1180, 592] on p "Bæta við viðhengi" at bounding box center [1335, 598] width 418 height 12
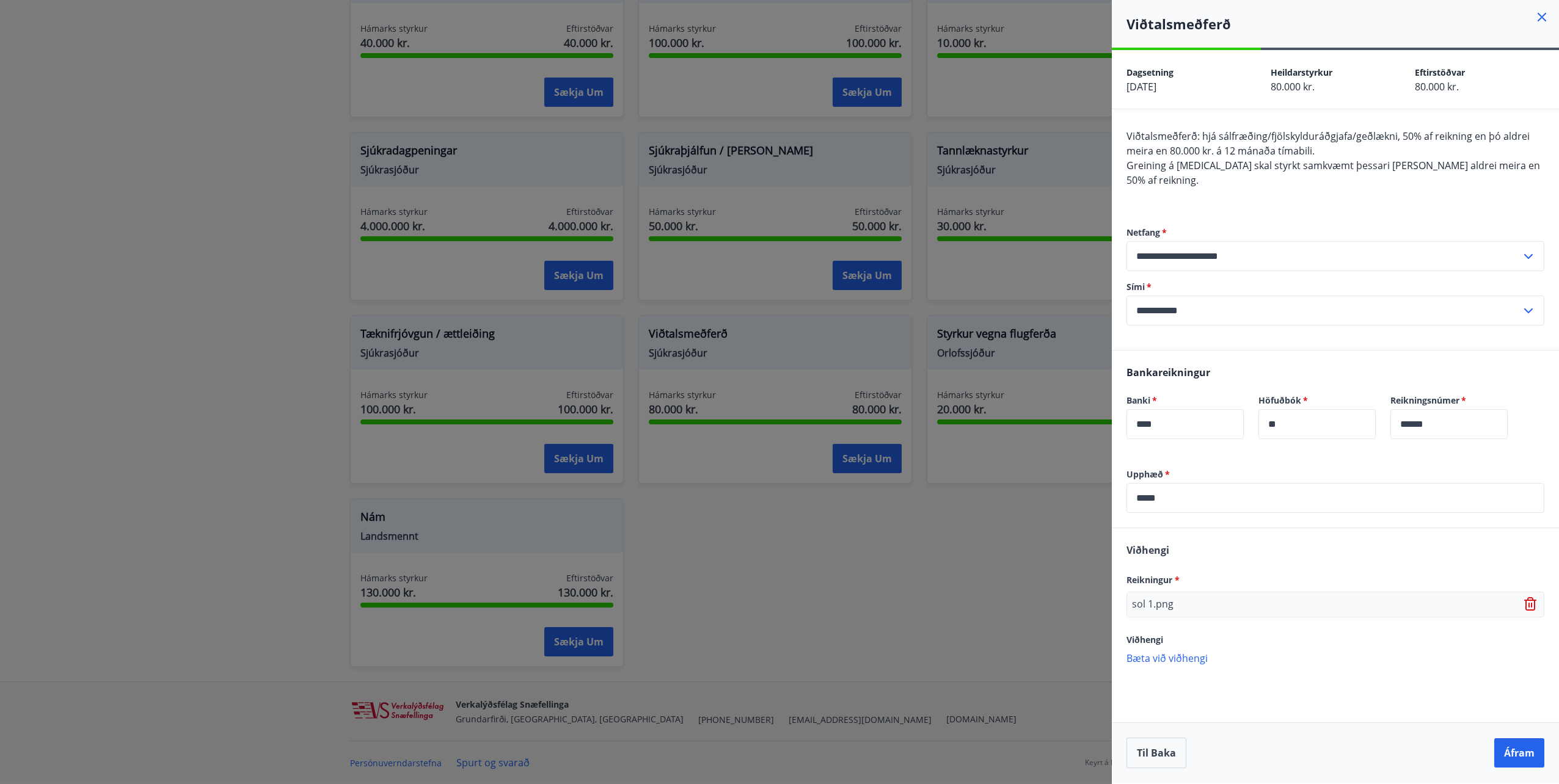
click at [1173, 652] on p "Bæta við viðhengi" at bounding box center [1335, 658] width 418 height 12
click at [1529, 744] on button "Áfram" at bounding box center [1519, 753] width 50 height 29
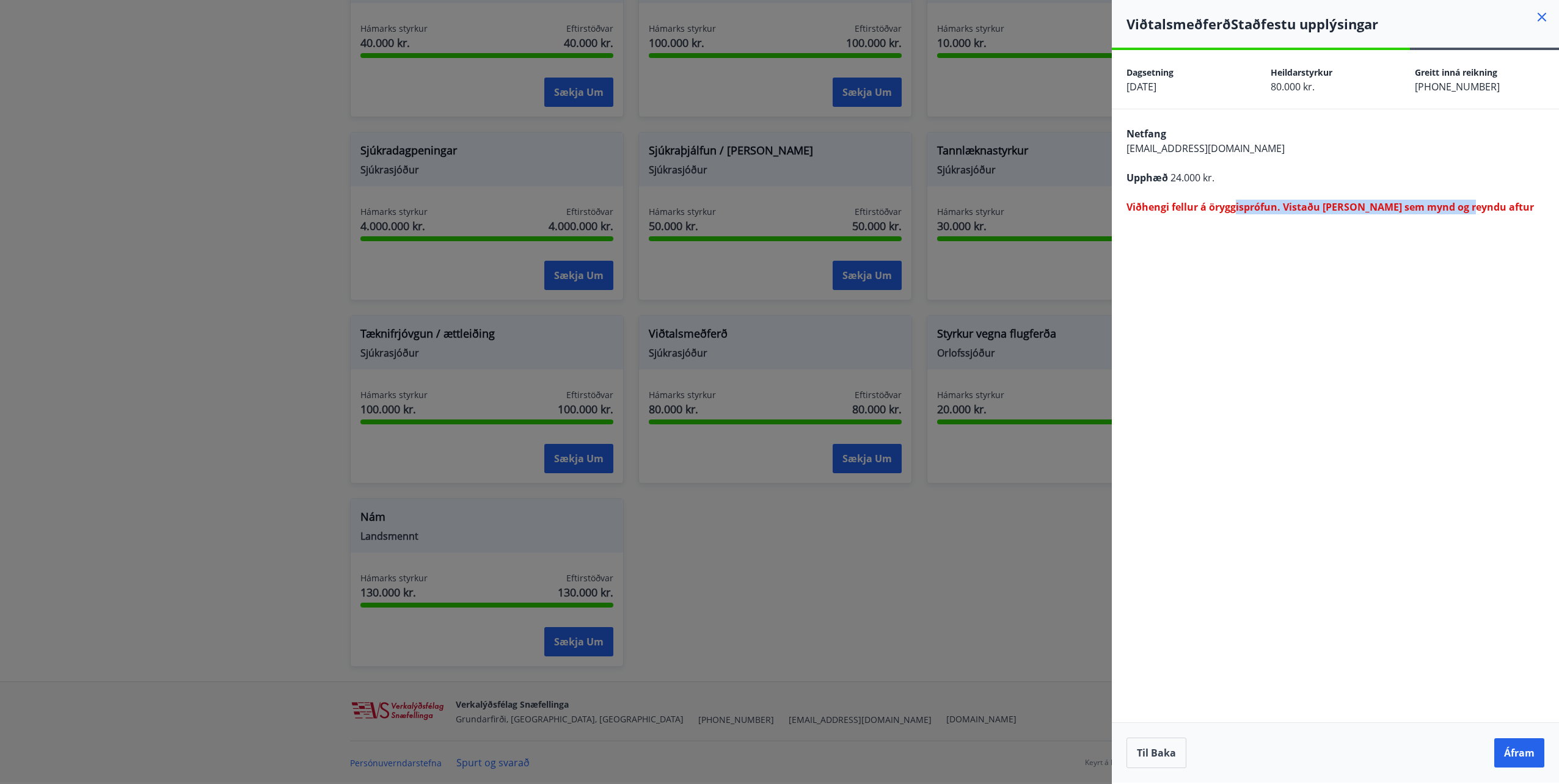
drag, startPoint x: 1235, startPoint y: 207, endPoint x: 1466, endPoint y: 198, distance: 231.2
click at [1466, 198] on div "Netfang sunna.hognad@gmail.com Upphæð 24.000 kr. Viðhengi fellur á öryggisprófu…" at bounding box center [1335, 169] width 447 height 120
click at [1531, 741] on button "Áfram" at bounding box center [1519, 753] width 50 height 29
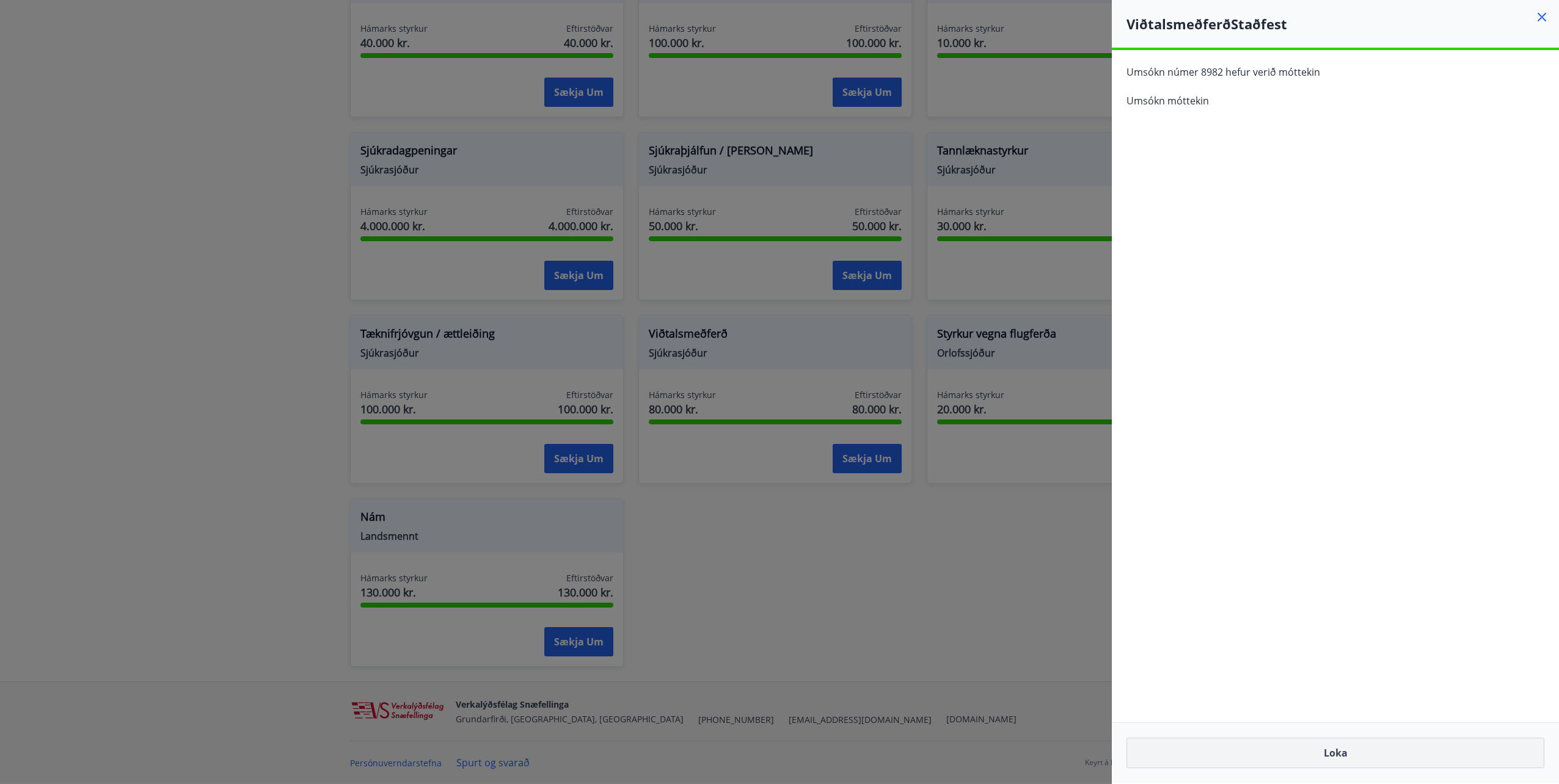
click at [1349, 750] on button "Loka" at bounding box center [1335, 753] width 418 height 30
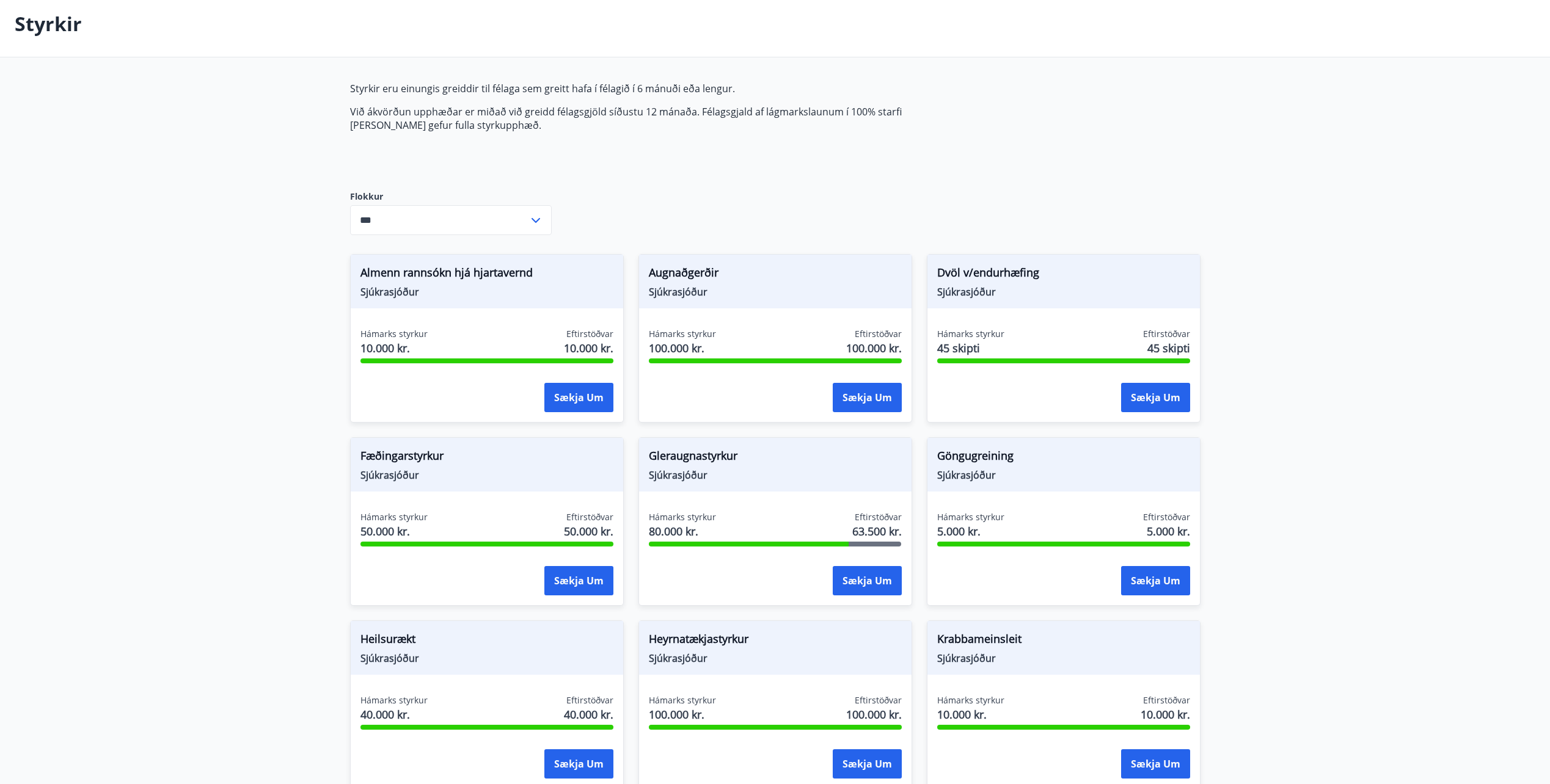
scroll to position [0, 0]
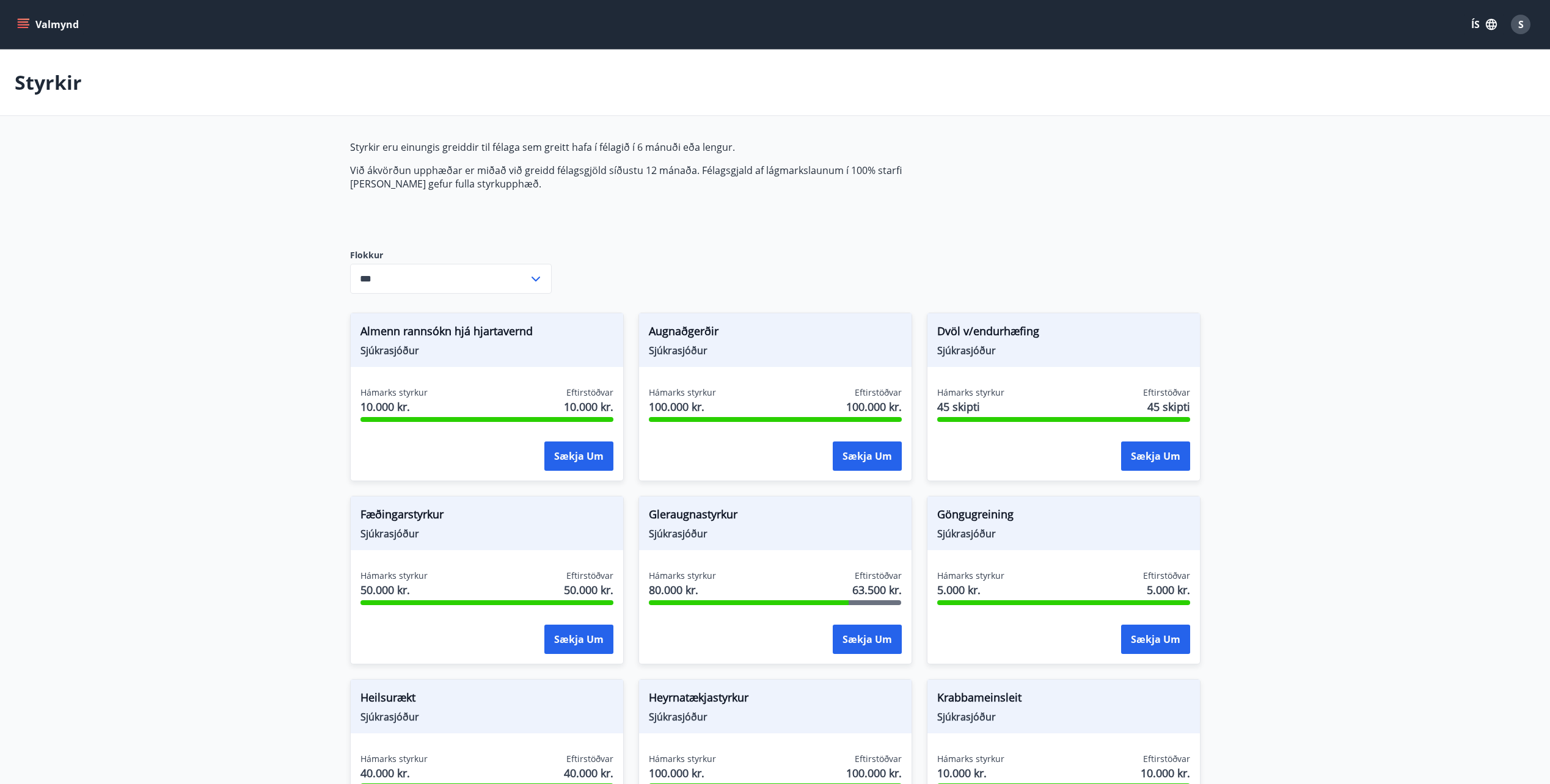
click at [59, 25] on button "Valmynd" at bounding box center [49, 24] width 69 height 22
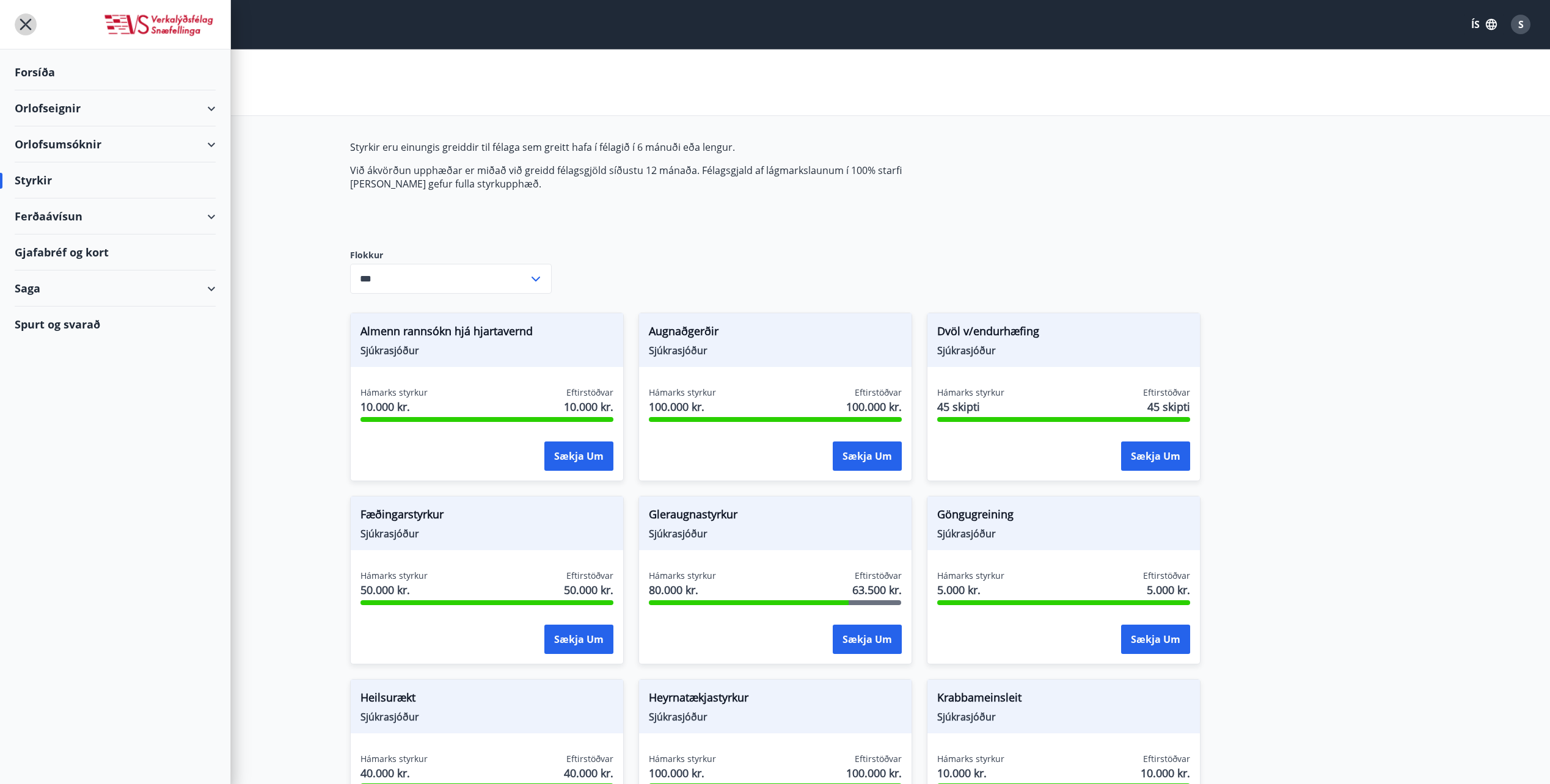
click at [25, 17] on icon "menu" at bounding box center [25, 24] width 22 height 22
